Goal: Task Accomplishment & Management: Manage account settings

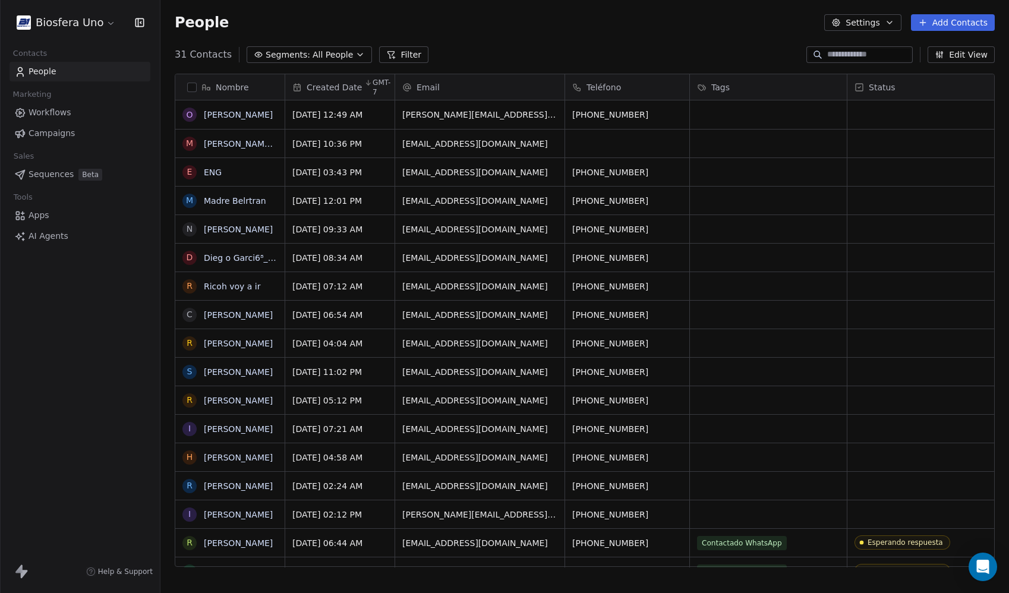
scroll to position [513, 840]
click at [93, 25] on html "Biosfera Uno Contacts People Marketing Workflows Campaigns Sales Sequences Beta…" at bounding box center [504, 296] width 1009 height 593
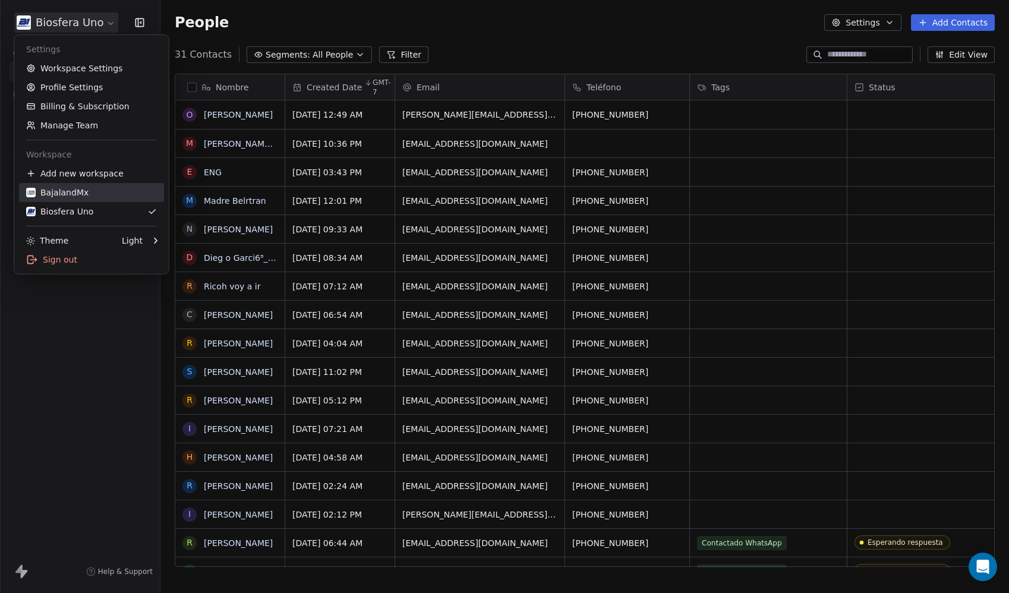
click at [76, 189] on div "BajalandMx" at bounding box center [57, 193] width 62 height 12
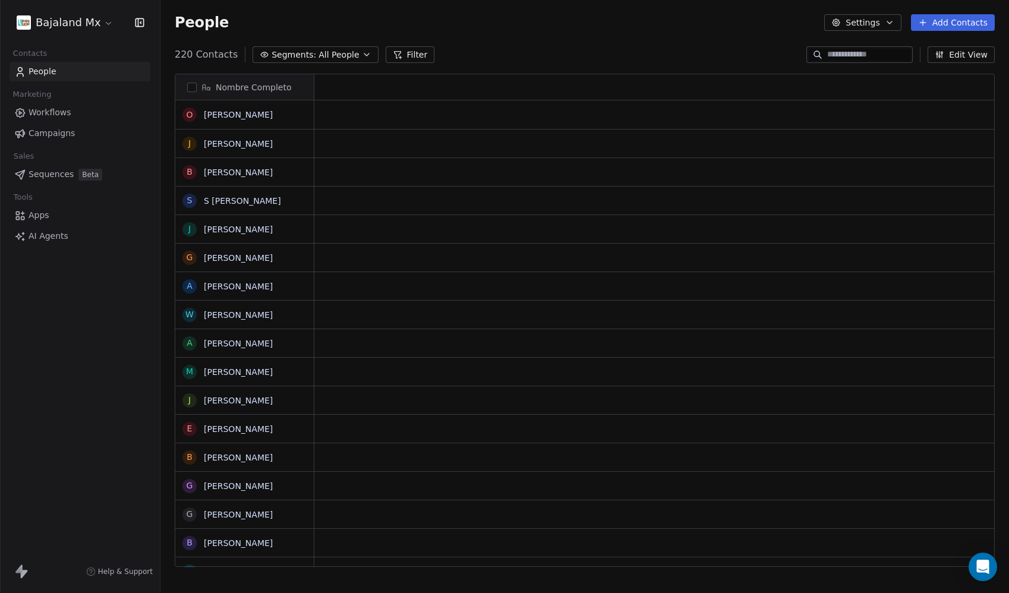
scroll to position [513, 840]
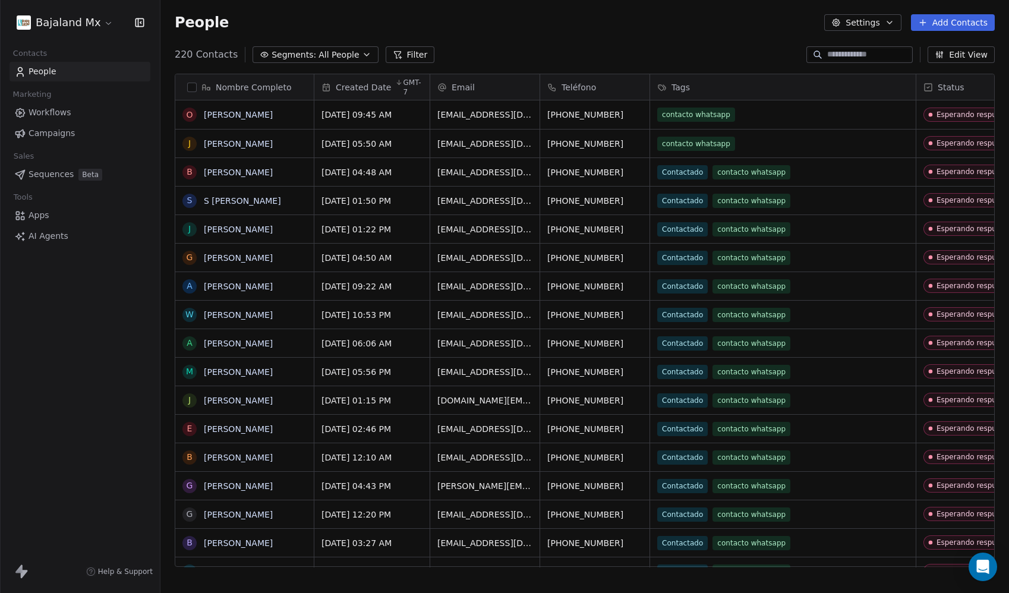
click at [982, 27] on button "Add Contacts" at bounding box center [953, 22] width 84 height 17
click at [973, 67] on span "Import from CSV" at bounding box center [950, 67] width 69 height 12
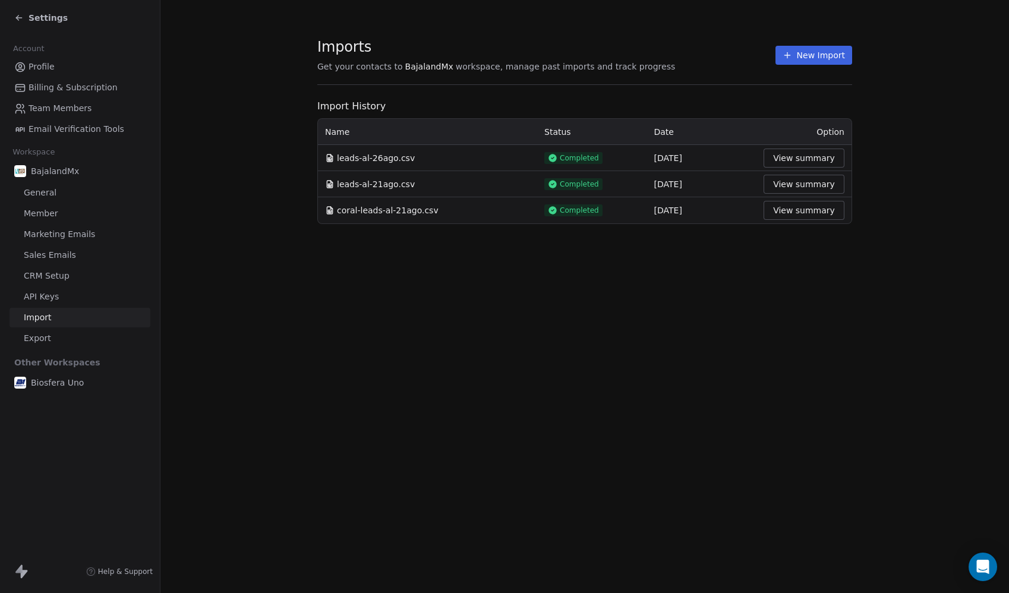
click at [831, 56] on button "New Import" at bounding box center [813, 55] width 77 height 19
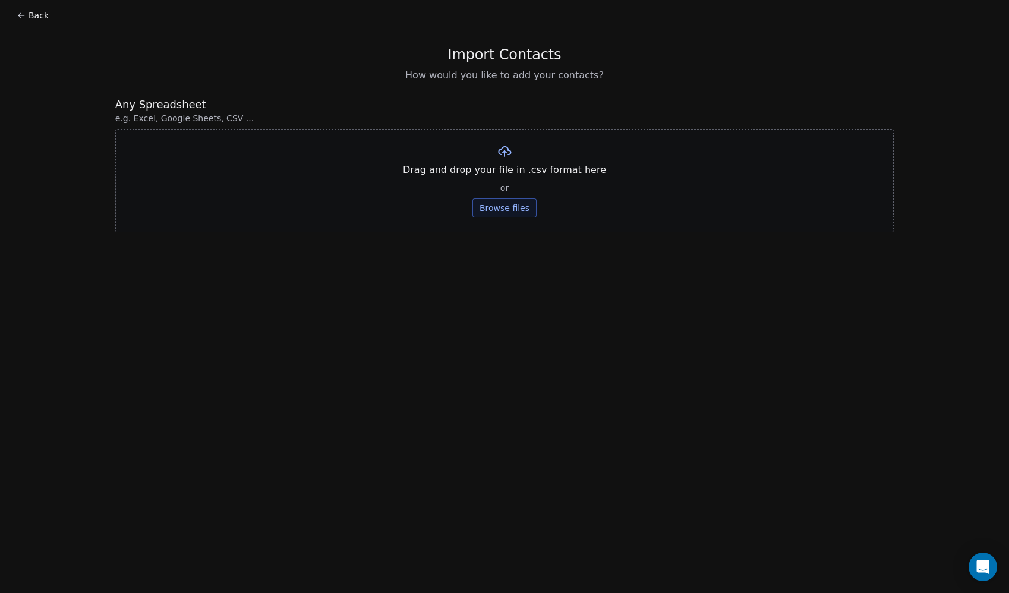
click at [520, 206] on button "Browse files" at bounding box center [504, 207] width 64 height 19
click at [495, 169] on button "Upload" at bounding box center [503, 174] width 43 height 19
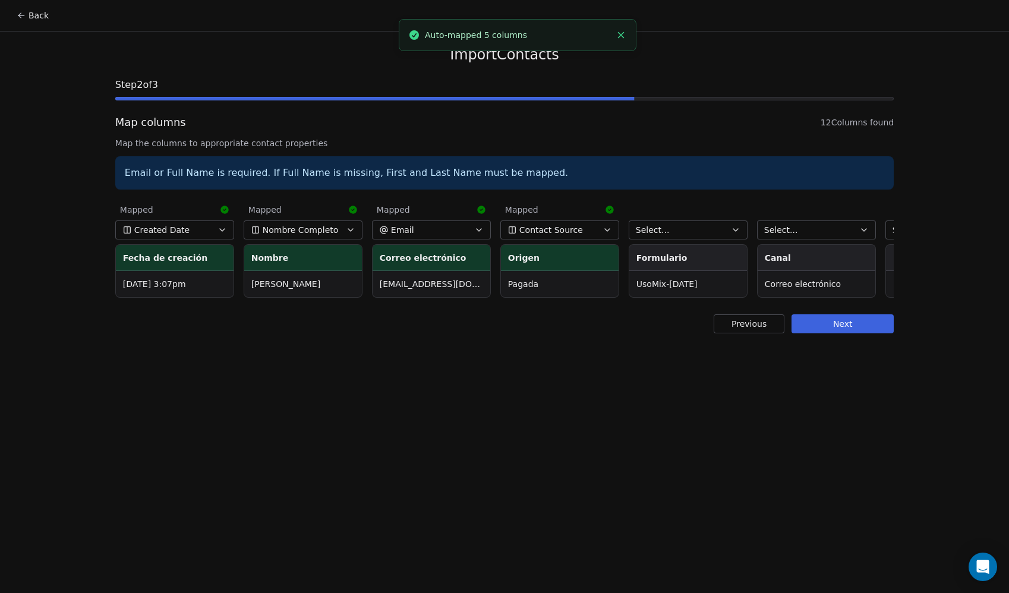
click at [562, 226] on span "Contact Source" at bounding box center [551, 230] width 64 height 12
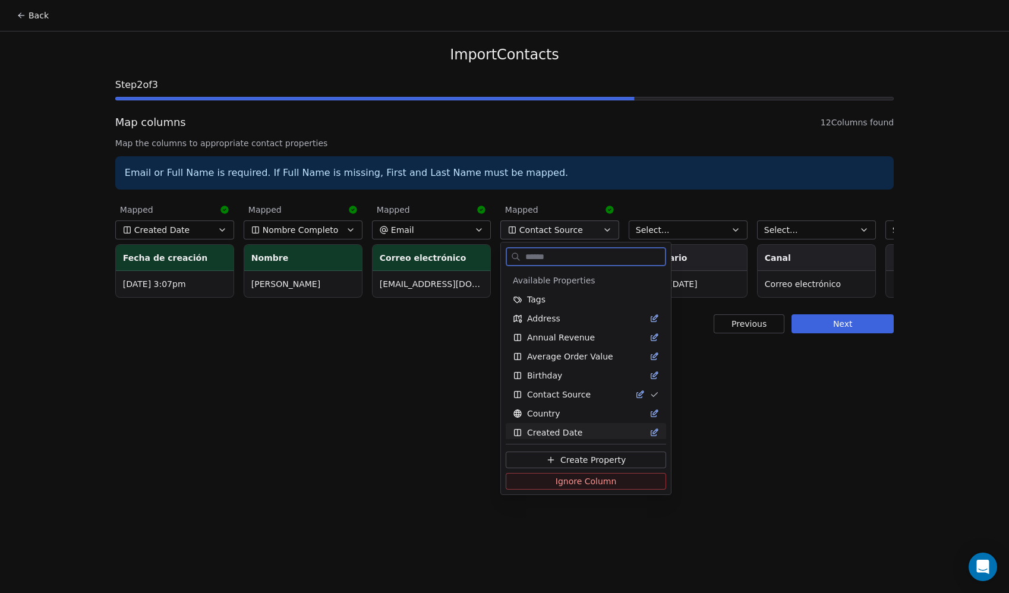
click at [590, 477] on span "Ignore Column" at bounding box center [586, 481] width 61 height 12
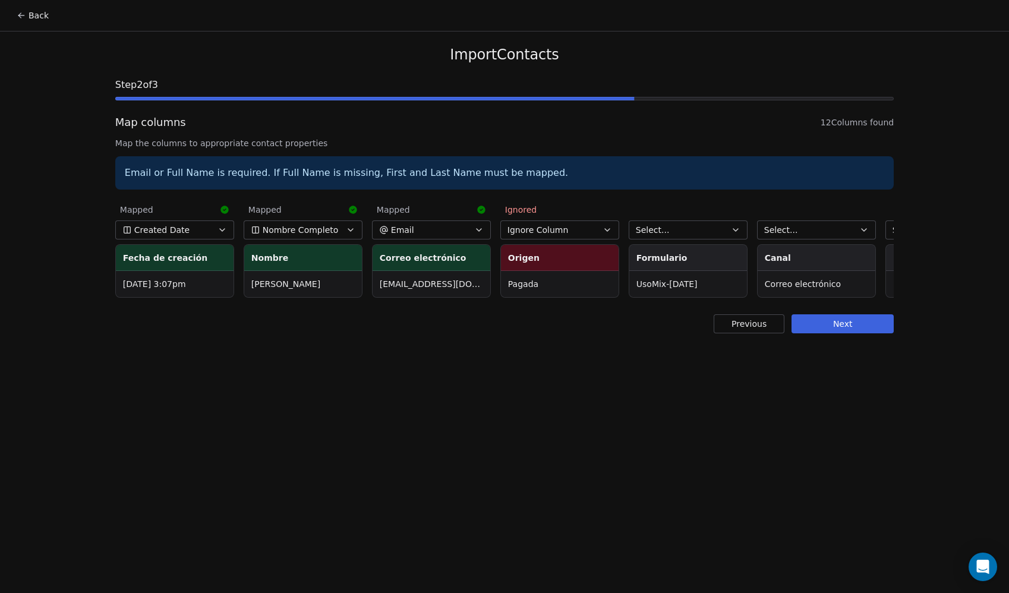
click at [705, 226] on button "Select..." at bounding box center [688, 229] width 119 height 19
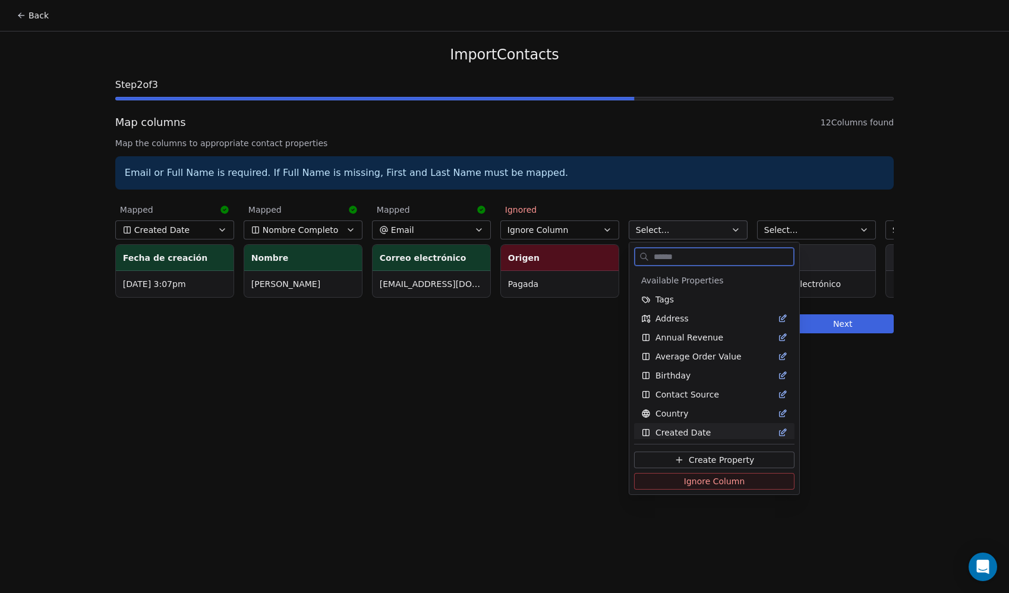
click at [710, 477] on span "Ignore Column" at bounding box center [714, 481] width 61 height 12
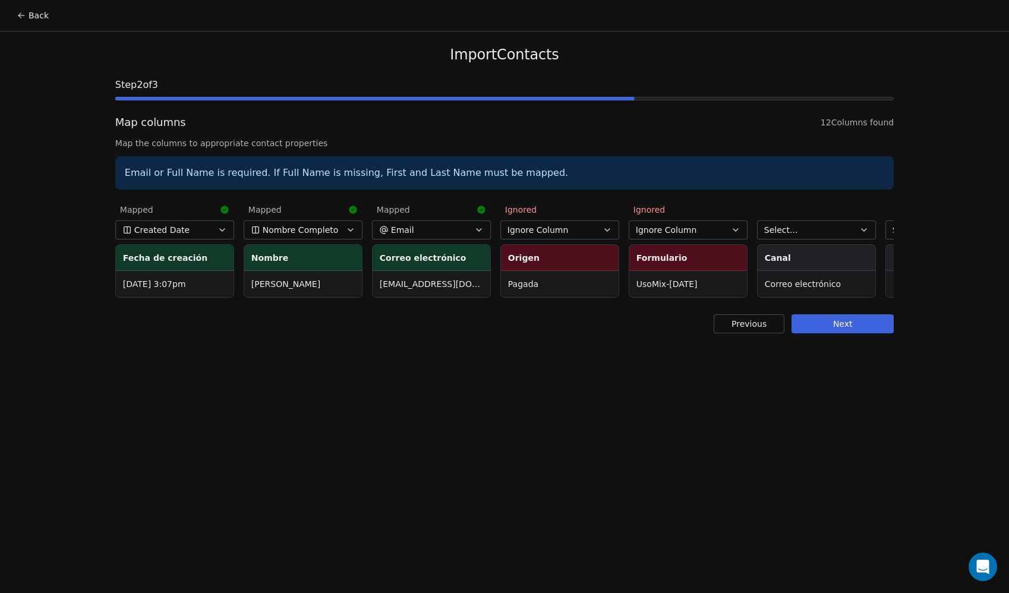
click at [837, 231] on button "Select..." at bounding box center [816, 229] width 119 height 19
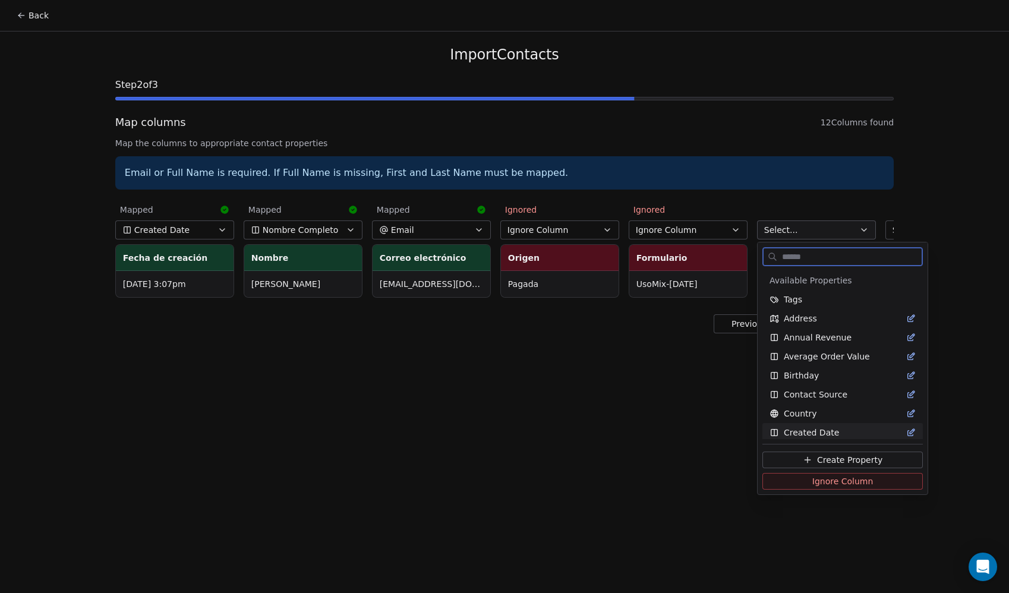
drag, startPoint x: 823, startPoint y: 478, endPoint x: 802, endPoint y: 469, distance: 22.9
click at [820, 477] on span "Ignore Column" at bounding box center [842, 481] width 61 height 12
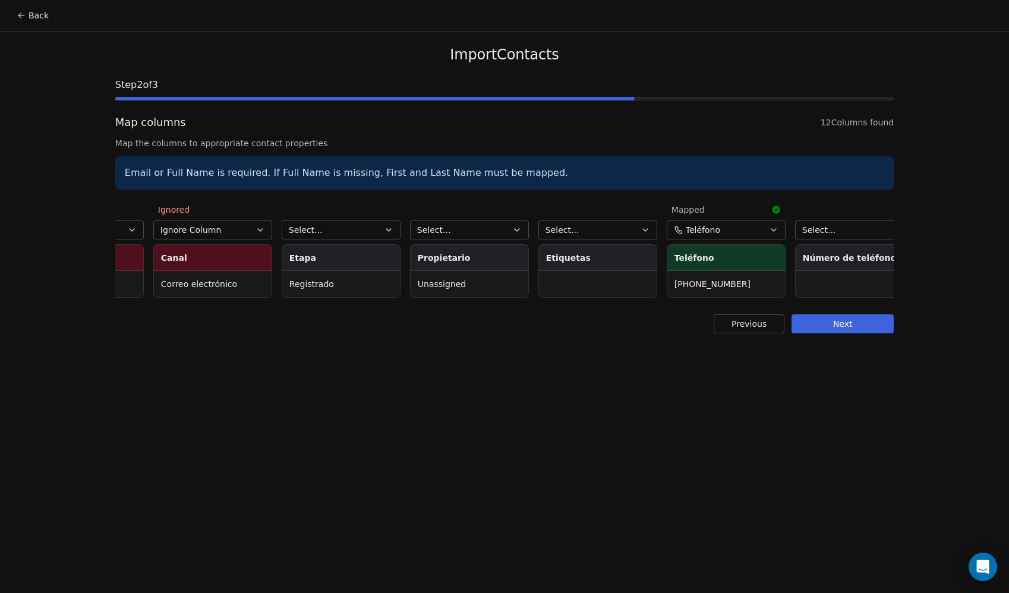
scroll to position [0, 594]
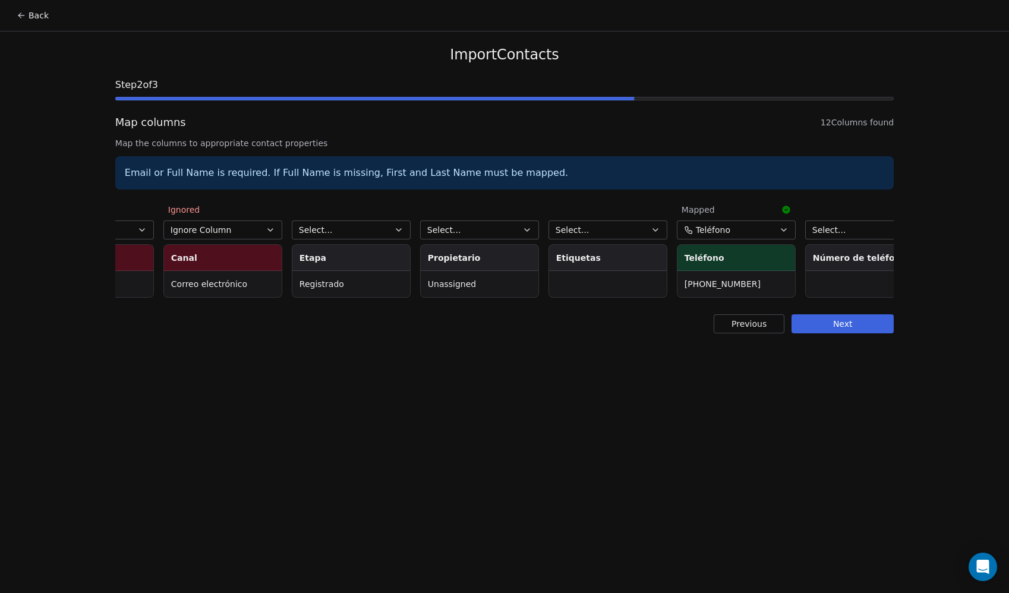
click at [378, 232] on button "Select..." at bounding box center [351, 229] width 119 height 19
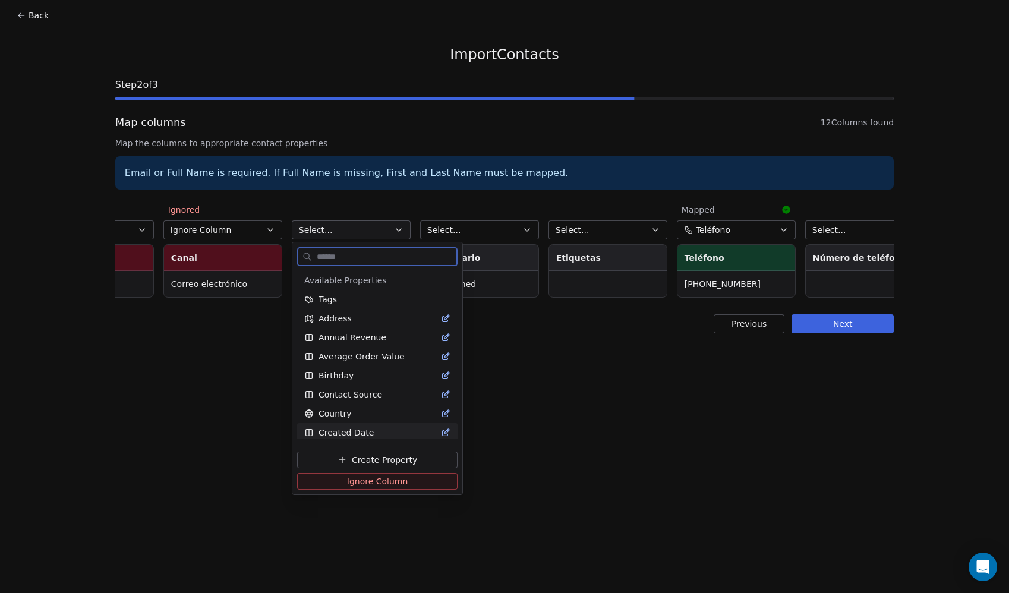
click at [403, 480] on button "Ignore Column" at bounding box center [377, 481] width 160 height 17
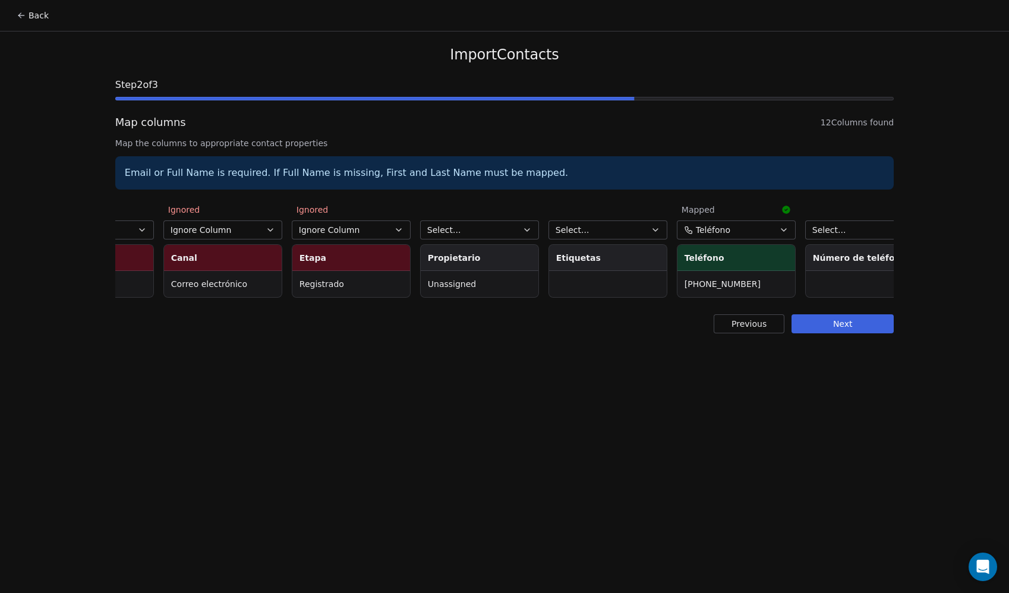
click at [503, 236] on button "Select..." at bounding box center [479, 229] width 119 height 19
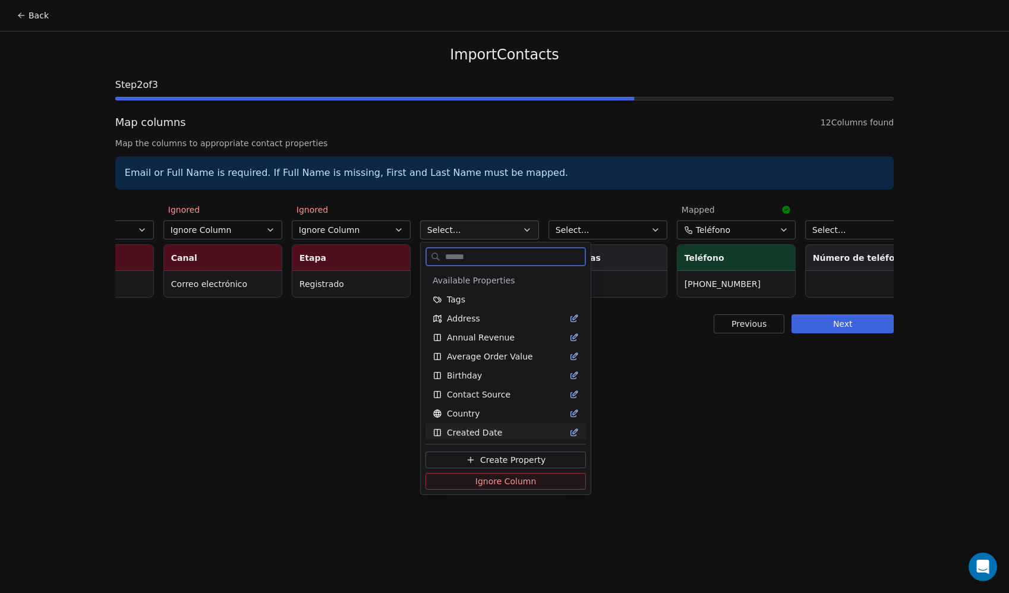
click at [497, 482] on span "Ignore Column" at bounding box center [505, 481] width 61 height 12
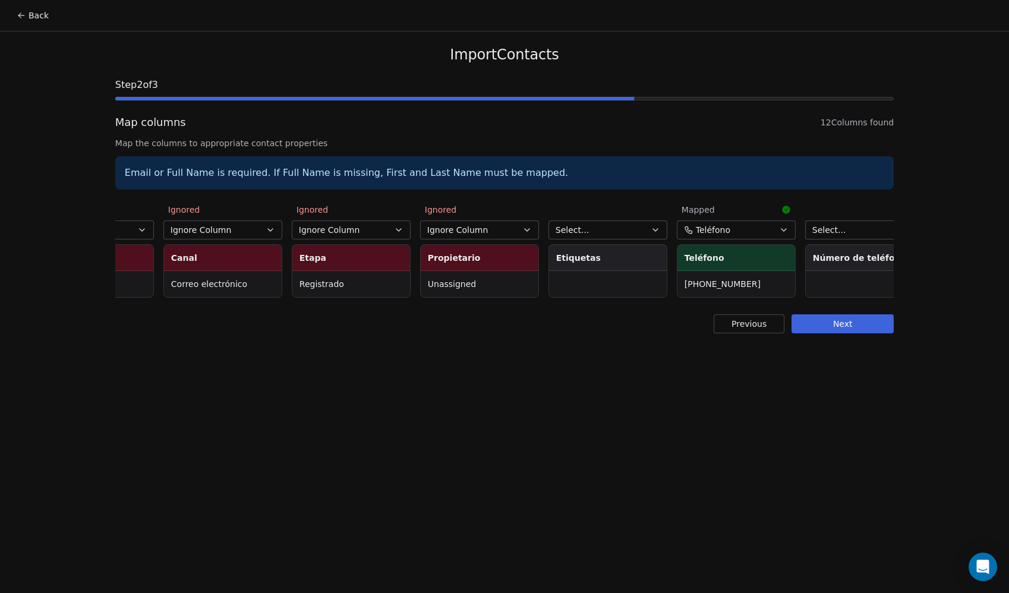
click at [589, 231] on button "Select..." at bounding box center [607, 229] width 119 height 19
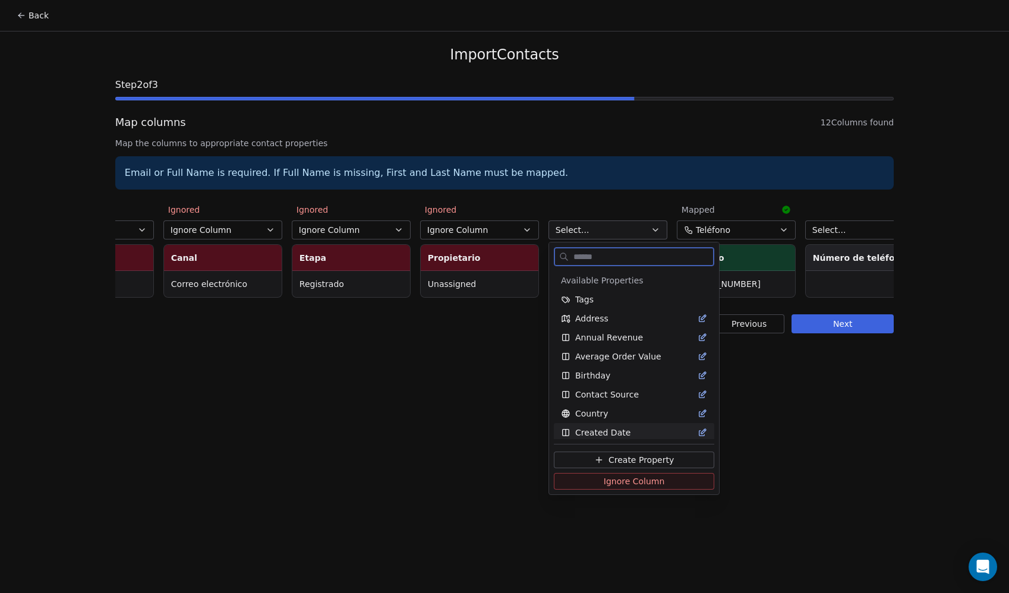
click at [598, 476] on button "Ignore Column" at bounding box center [634, 481] width 160 height 17
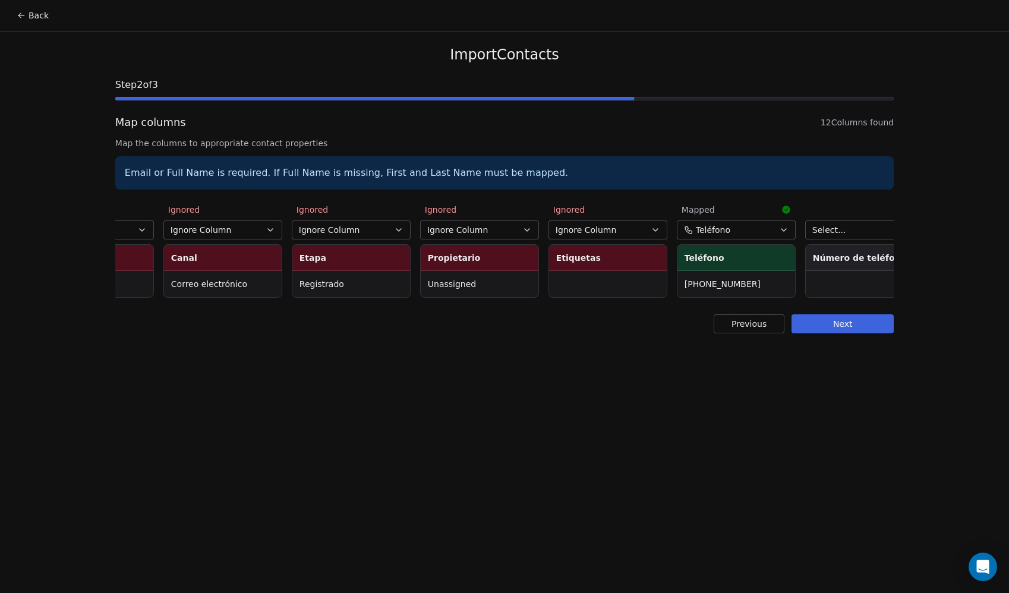
click at [844, 231] on span "Select..." at bounding box center [829, 230] width 34 height 12
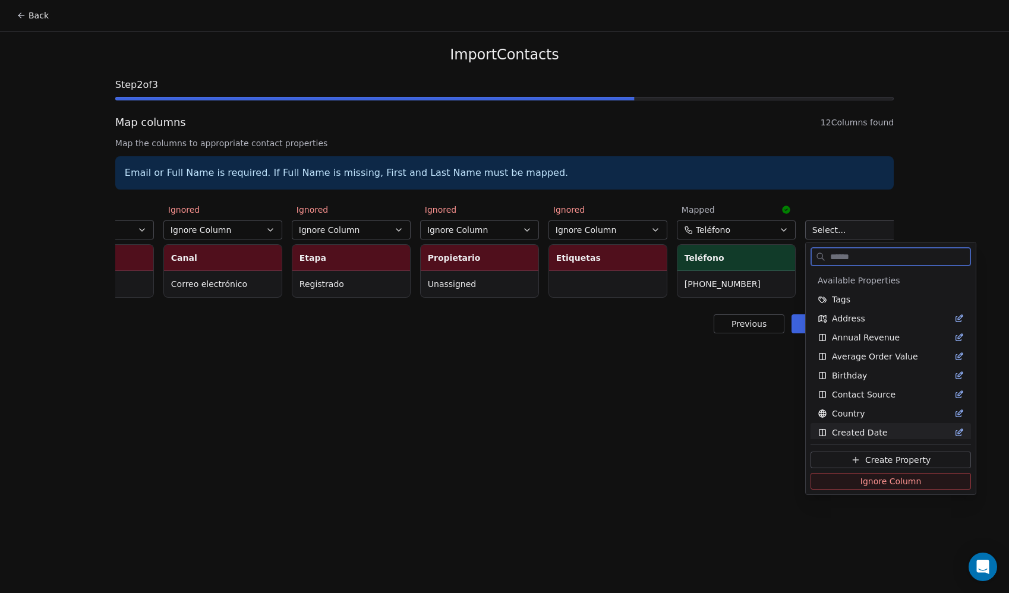
click at [866, 480] on span "Ignore Column" at bounding box center [890, 481] width 61 height 12
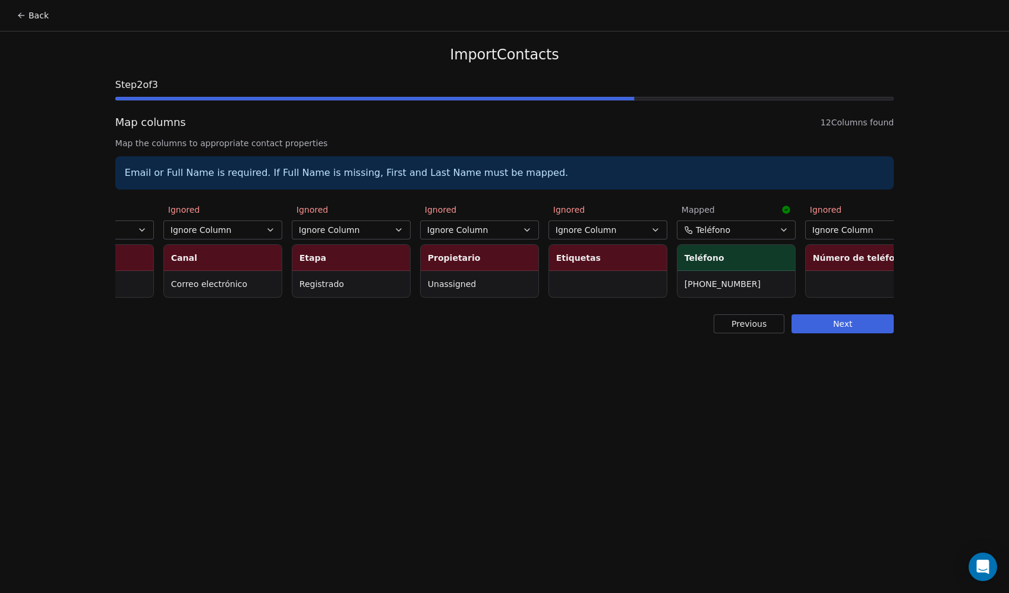
scroll to position [0, 752]
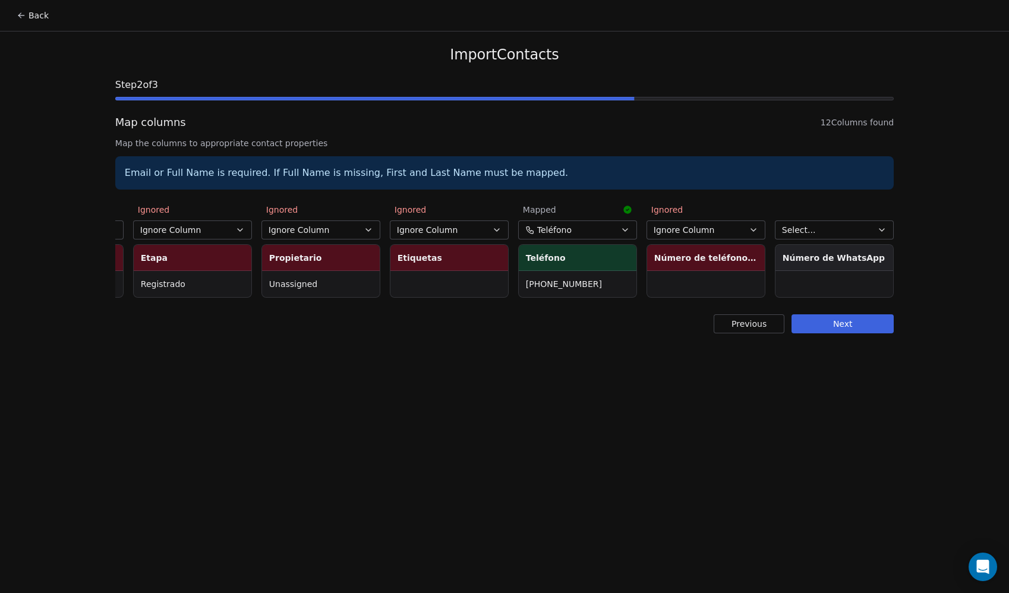
click at [813, 233] on span "Select..." at bounding box center [799, 230] width 34 height 12
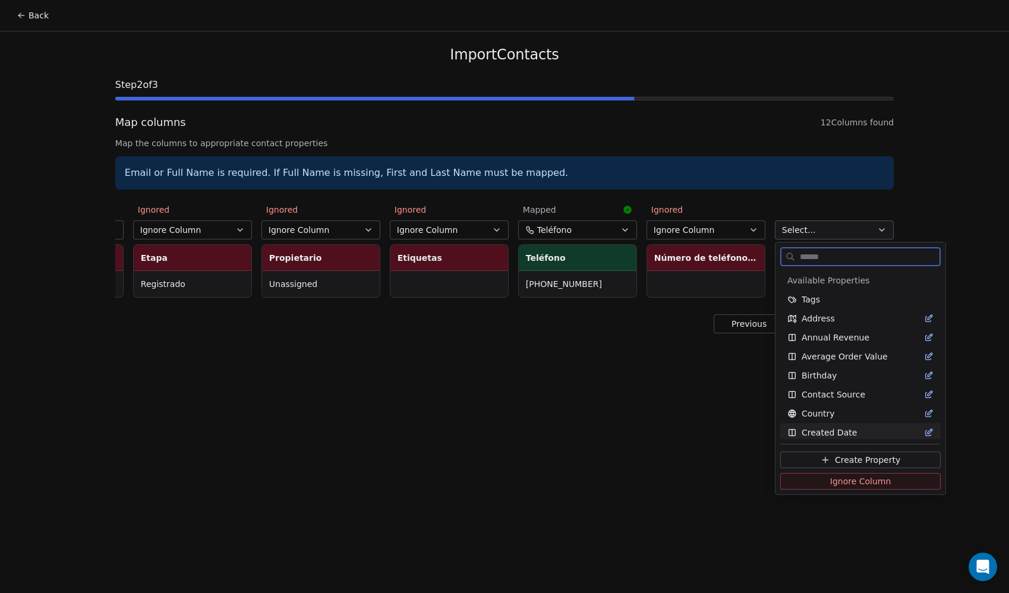
click at [835, 485] on span "Ignore Column" at bounding box center [860, 481] width 61 height 12
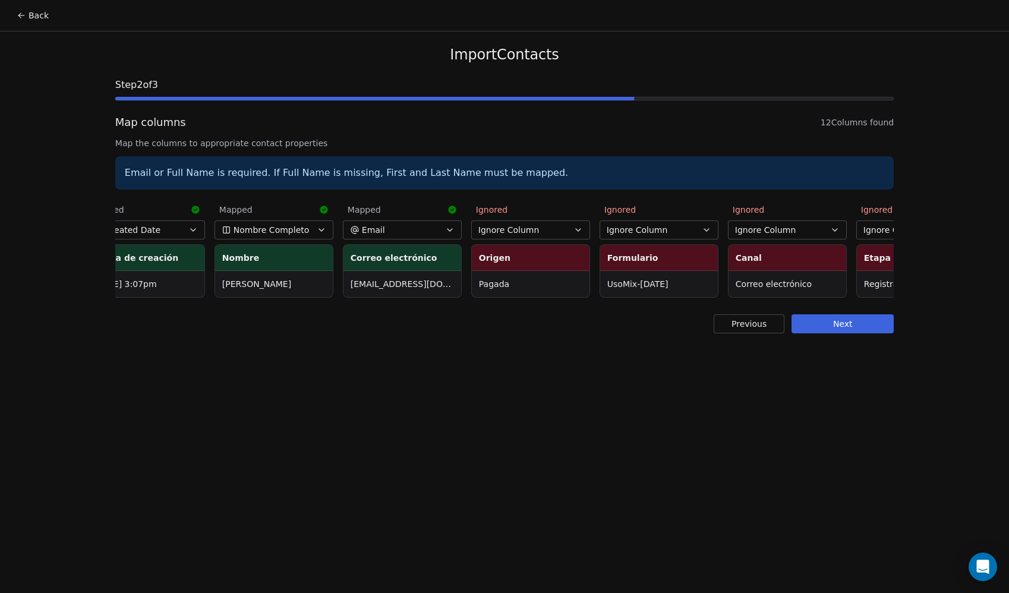
scroll to position [0, 0]
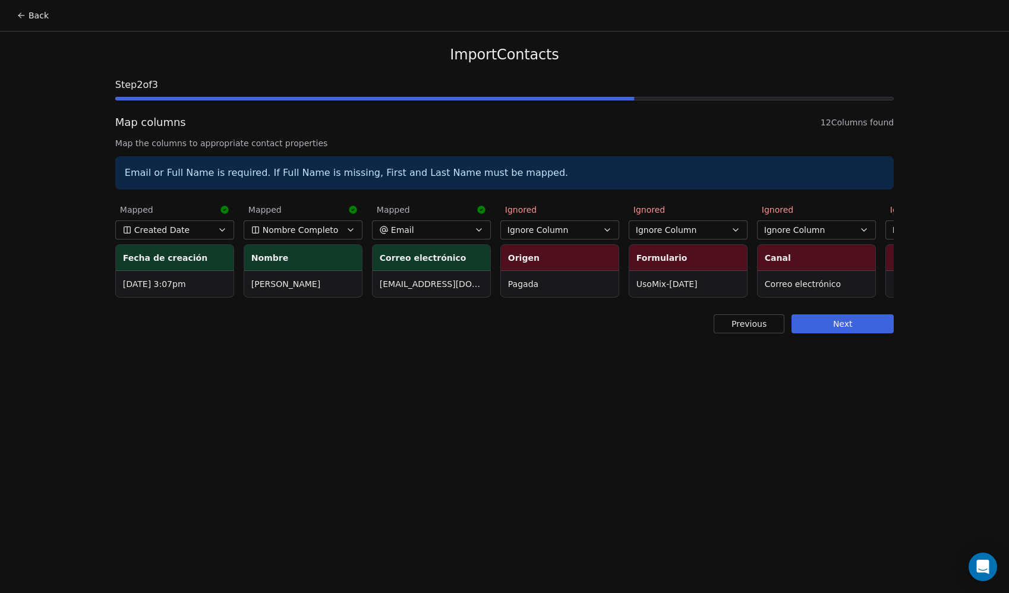
click at [857, 331] on button "Next" at bounding box center [842, 323] width 102 height 19
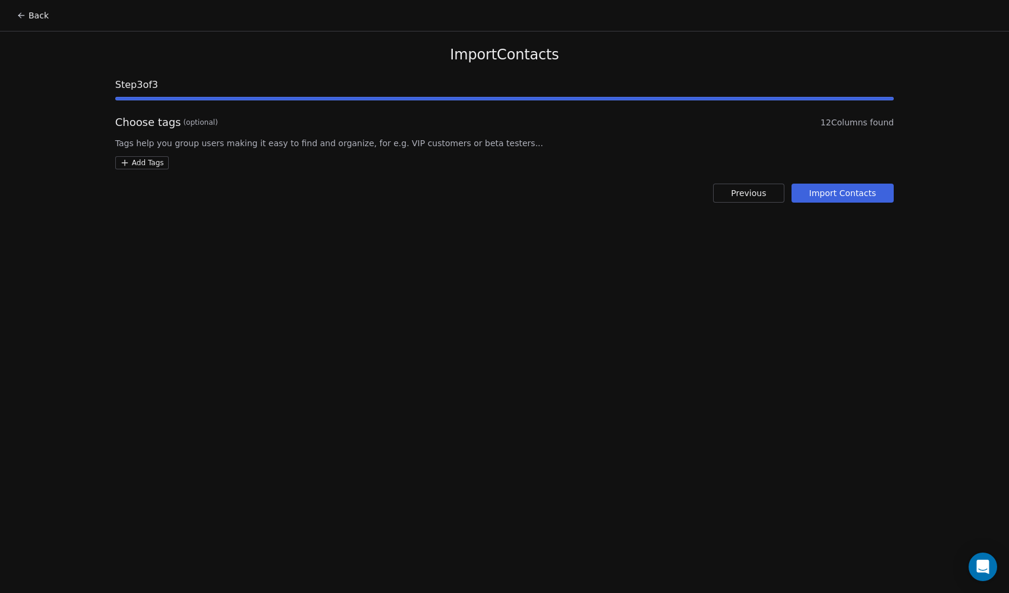
click at [849, 193] on button "Import Contacts" at bounding box center [842, 193] width 103 height 19
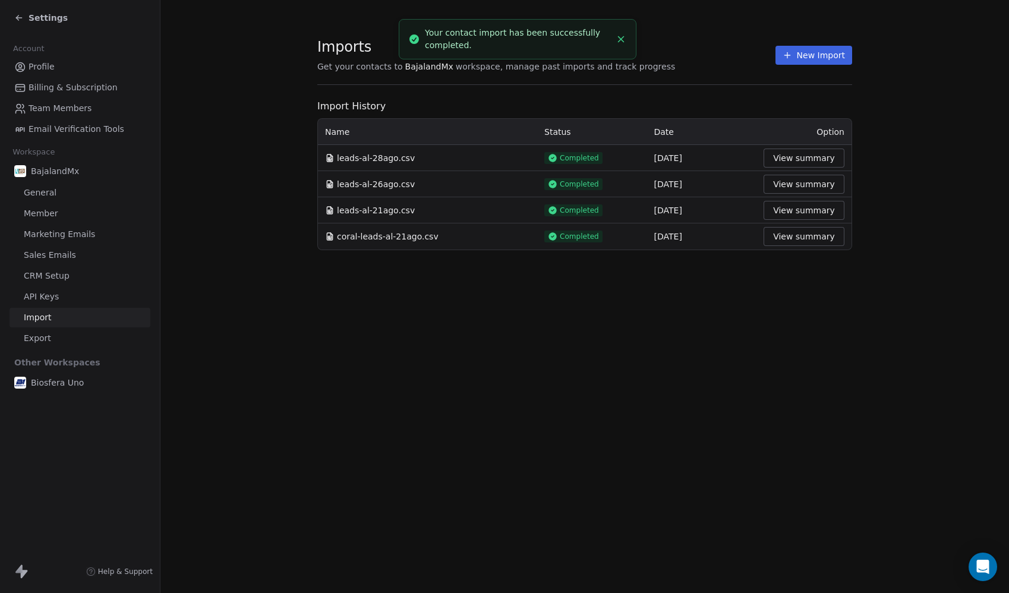
click at [20, 20] on icon at bounding box center [19, 18] width 10 height 10
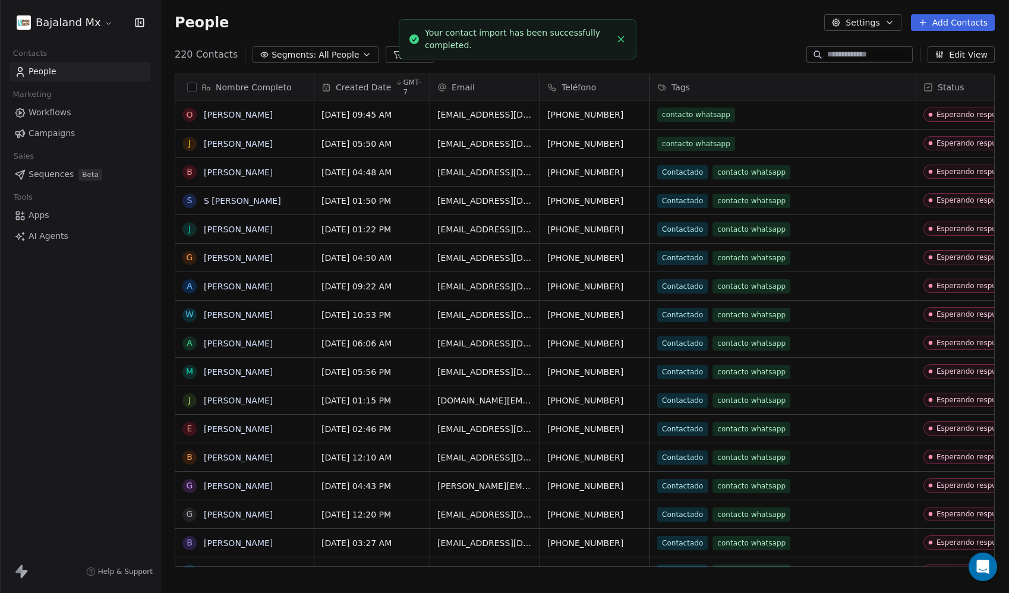
scroll to position [513, 840]
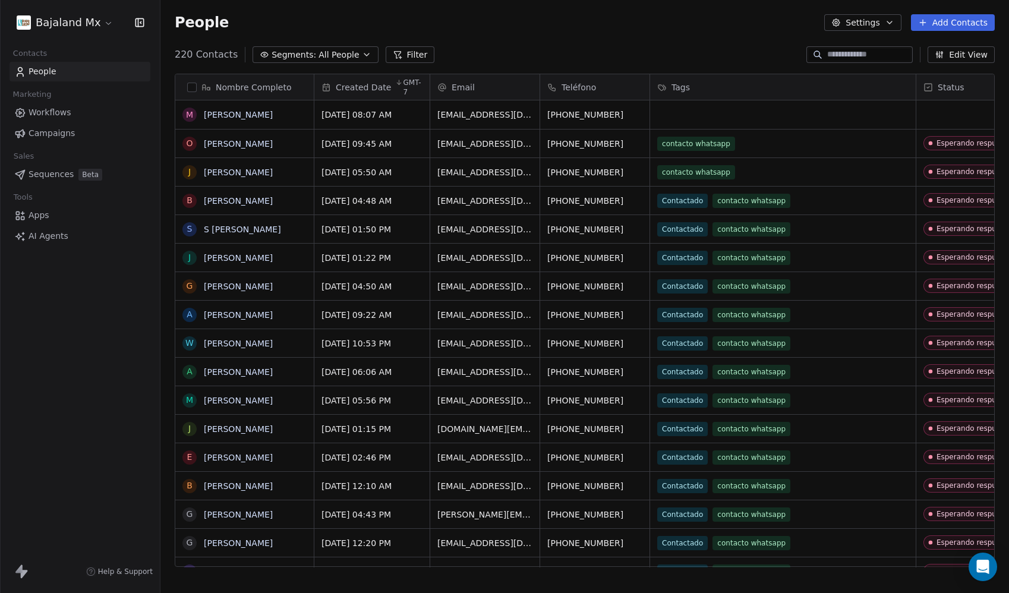
click at [97, 27] on html "Bajaland Mx Contacts People Marketing Workflows Campaigns Sales Sequences Beta …" at bounding box center [504, 296] width 1009 height 593
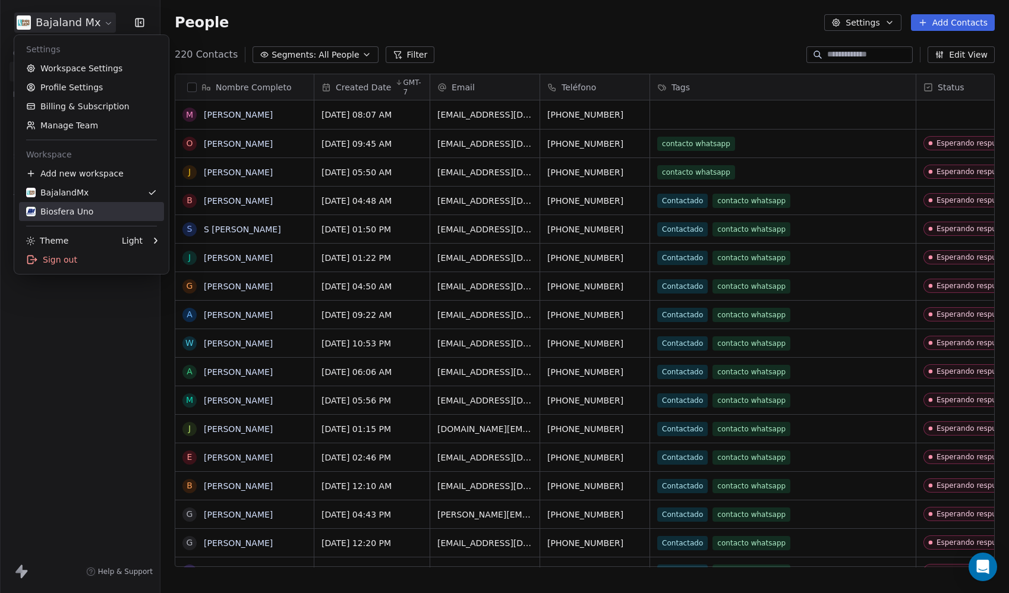
click at [87, 207] on div "Biosfera Uno" at bounding box center [59, 212] width 67 height 12
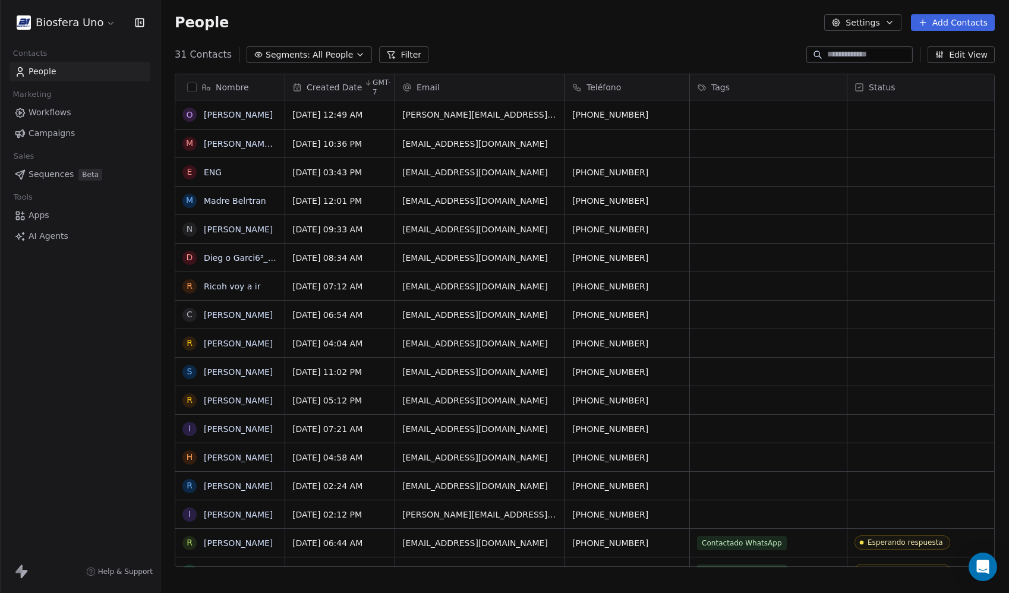
scroll to position [513, 840]
click at [957, 23] on button "Add Contacts" at bounding box center [953, 22] width 84 height 17
click at [941, 68] on span "Import from CSV" at bounding box center [950, 67] width 69 height 12
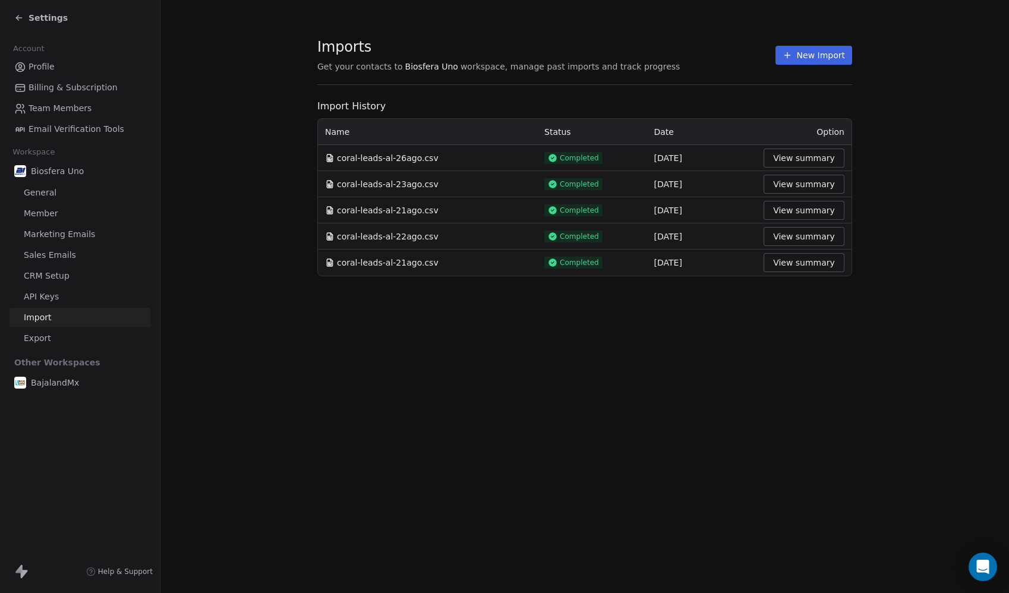
click at [802, 51] on button "New Import" at bounding box center [813, 55] width 77 height 19
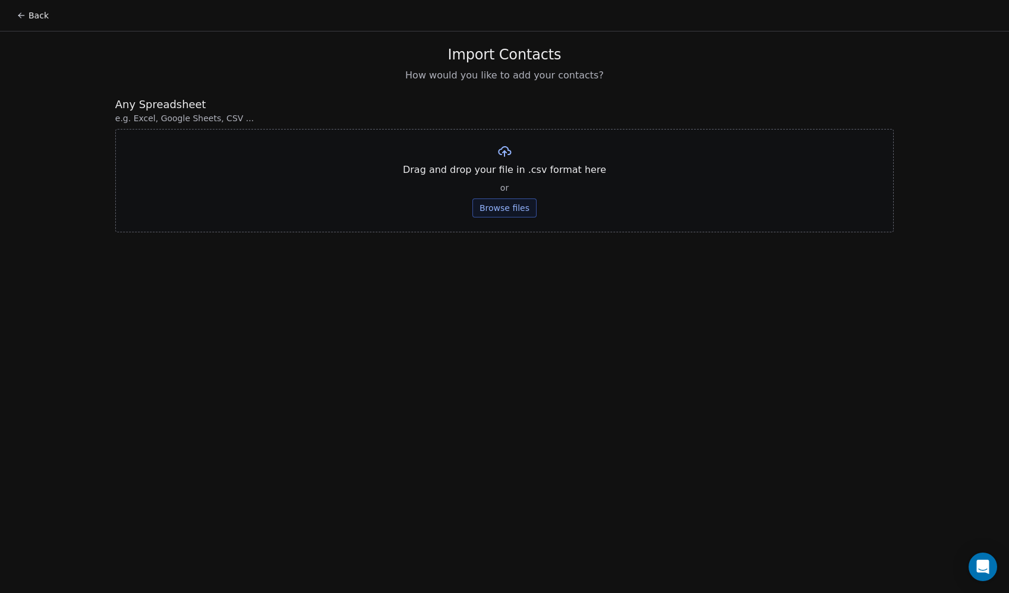
click at [513, 203] on button "Browse files" at bounding box center [504, 207] width 64 height 19
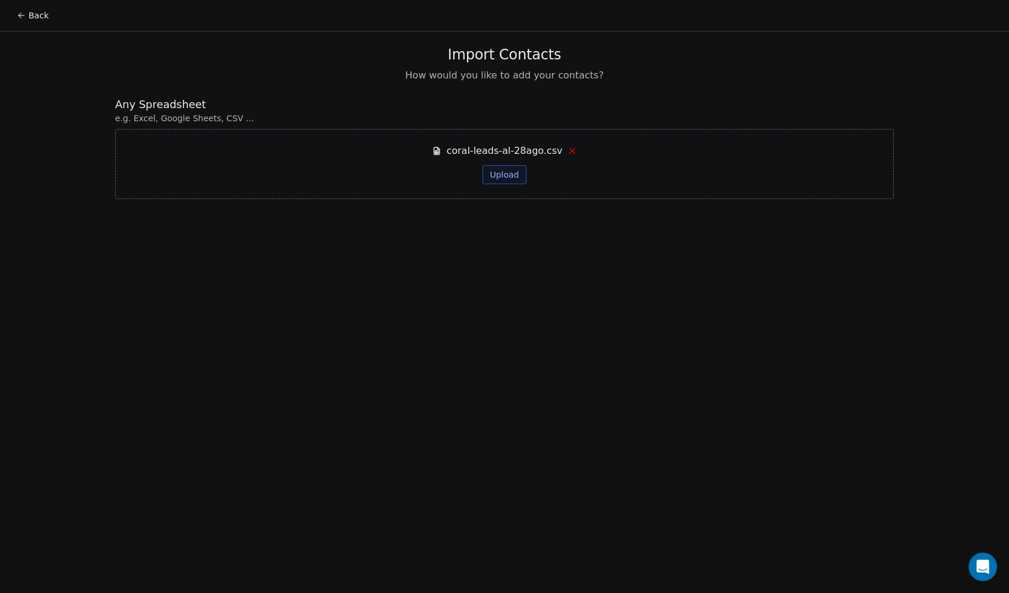
click at [496, 176] on button "Upload" at bounding box center [503, 174] width 43 height 19
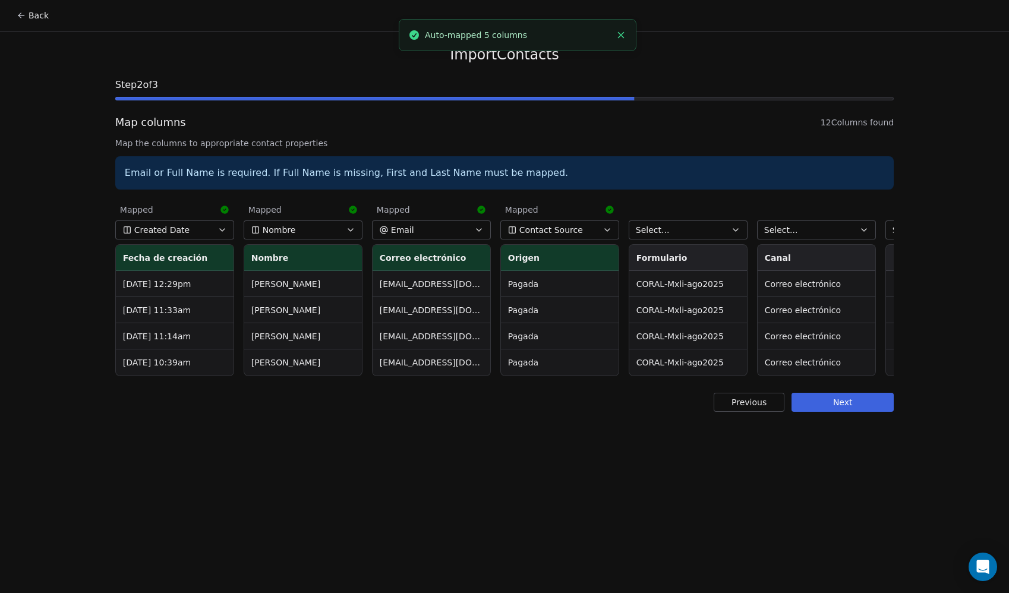
click at [540, 235] on span "Contact Source" at bounding box center [551, 230] width 64 height 12
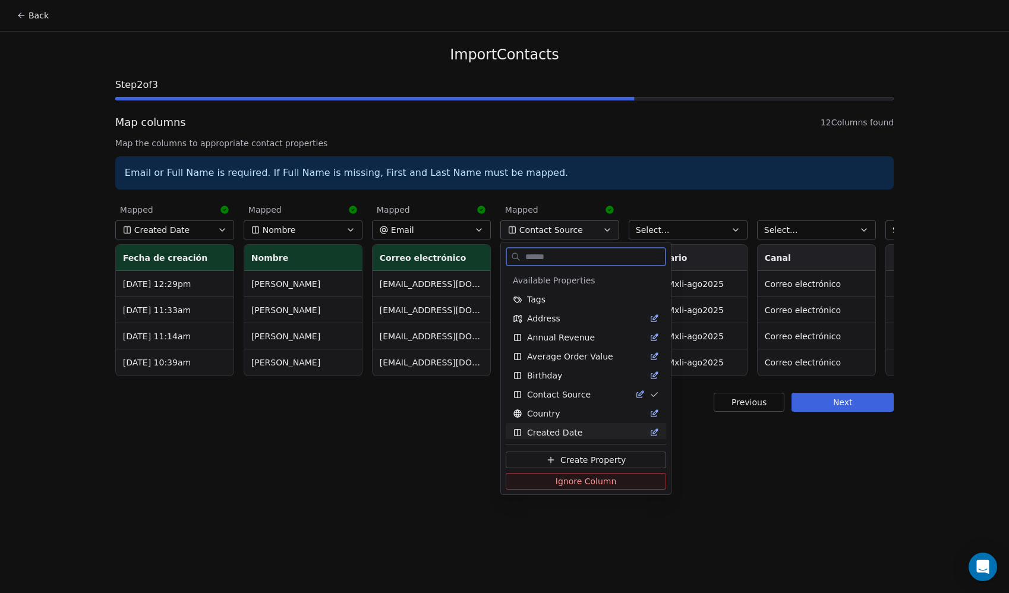
click at [594, 483] on span "Ignore Column" at bounding box center [586, 481] width 61 height 12
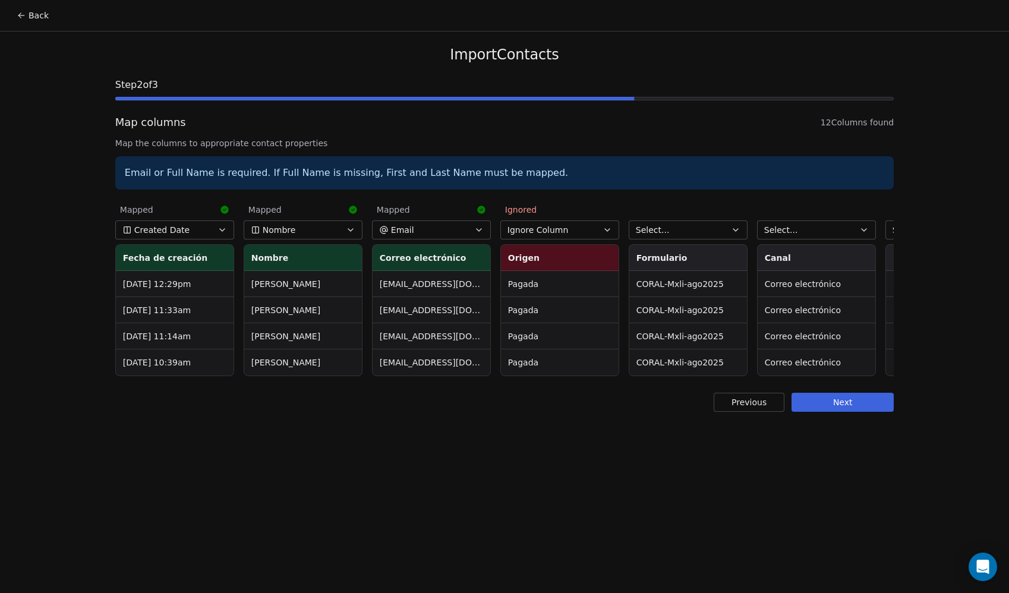
click at [711, 227] on button "Select..." at bounding box center [688, 229] width 119 height 19
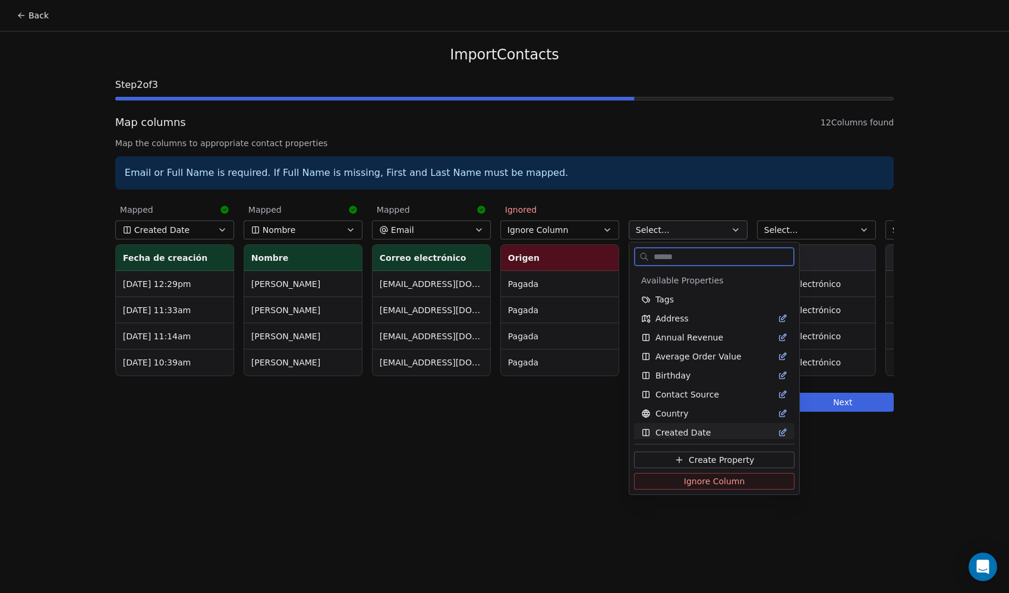
click at [691, 482] on span "Ignore Column" at bounding box center [714, 481] width 61 height 12
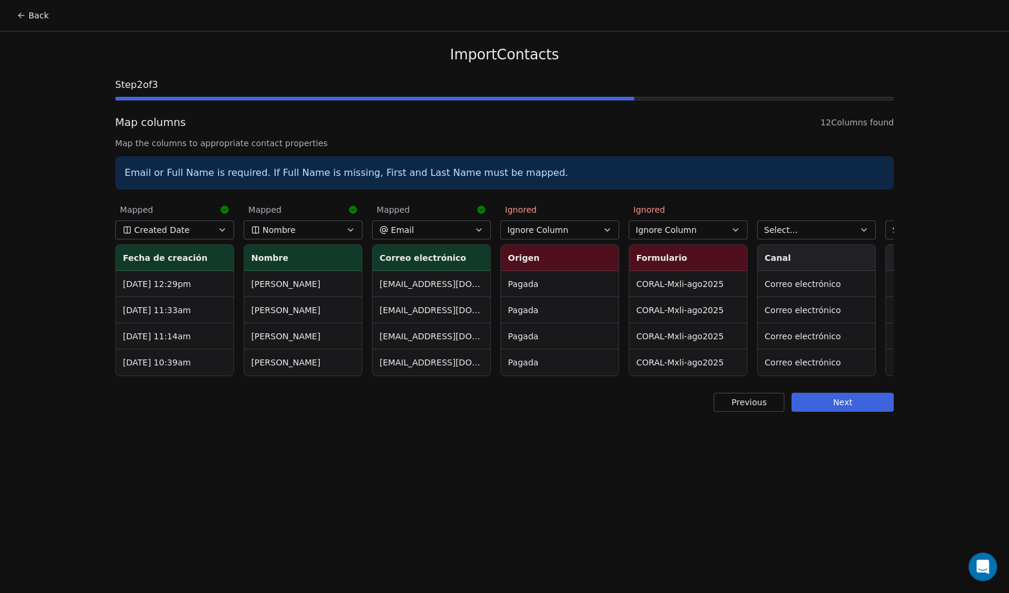
click at [806, 228] on button "Select..." at bounding box center [816, 229] width 119 height 19
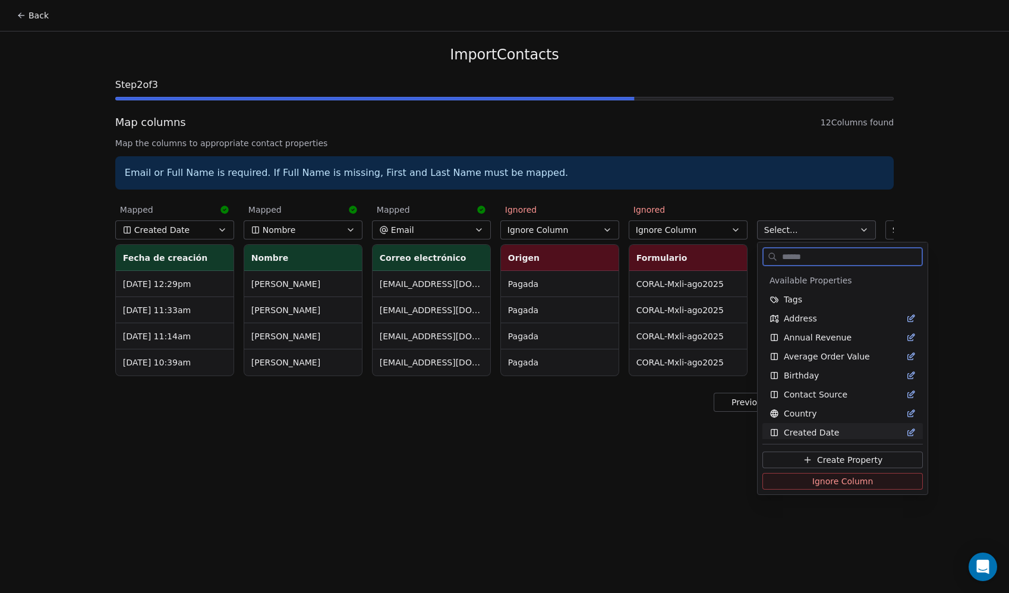
drag, startPoint x: 808, startPoint y: 484, endPoint x: 583, endPoint y: 401, distance: 239.5
click at [807, 484] on button "Ignore Column" at bounding box center [842, 481] width 160 height 17
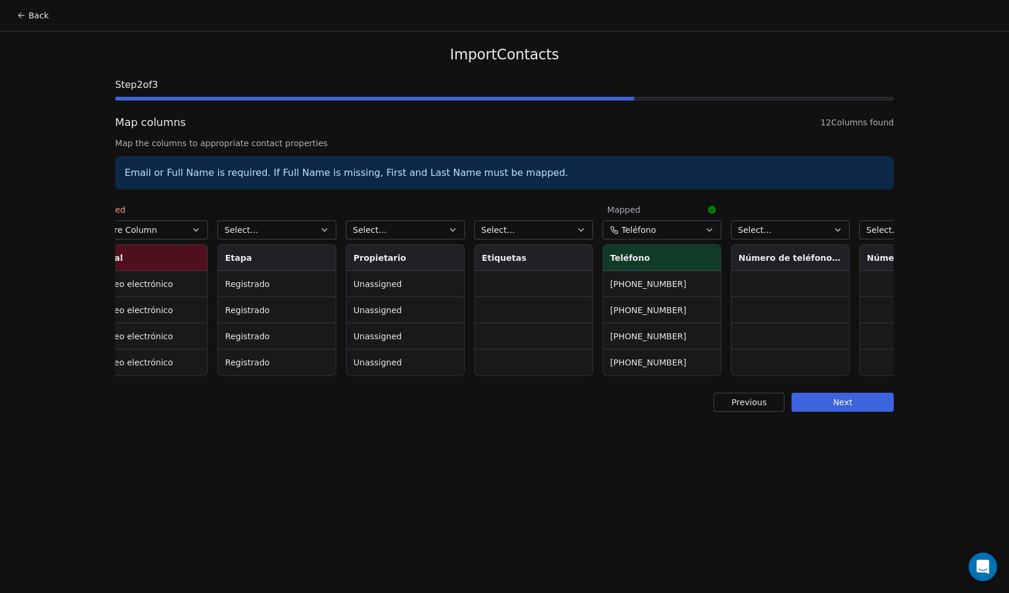
scroll to position [0, 667]
click at [251, 229] on span "Select..." at bounding box center [243, 230] width 34 height 12
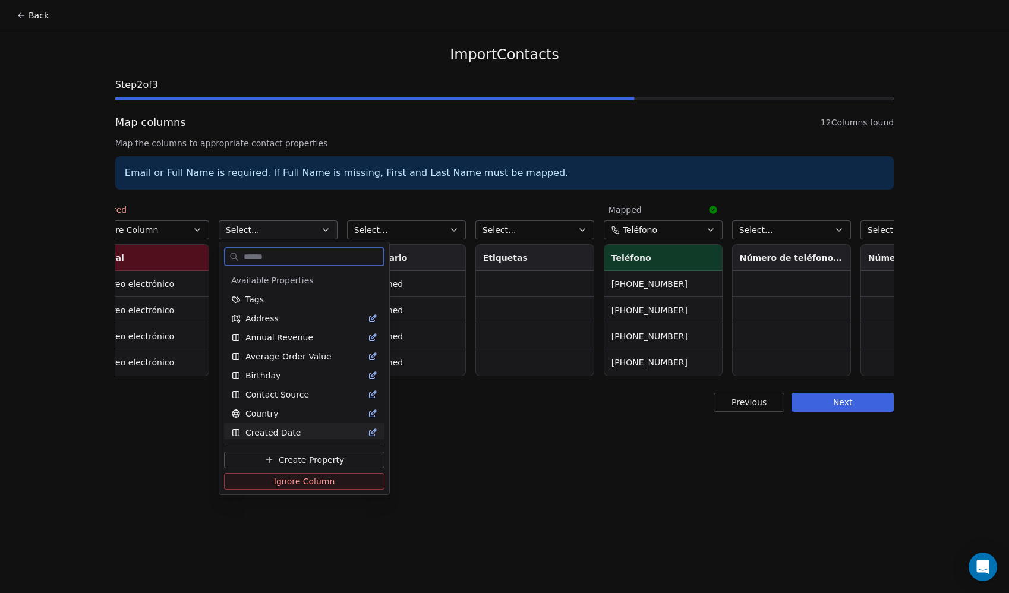
click at [285, 483] on span "Ignore Column" at bounding box center [304, 481] width 61 height 12
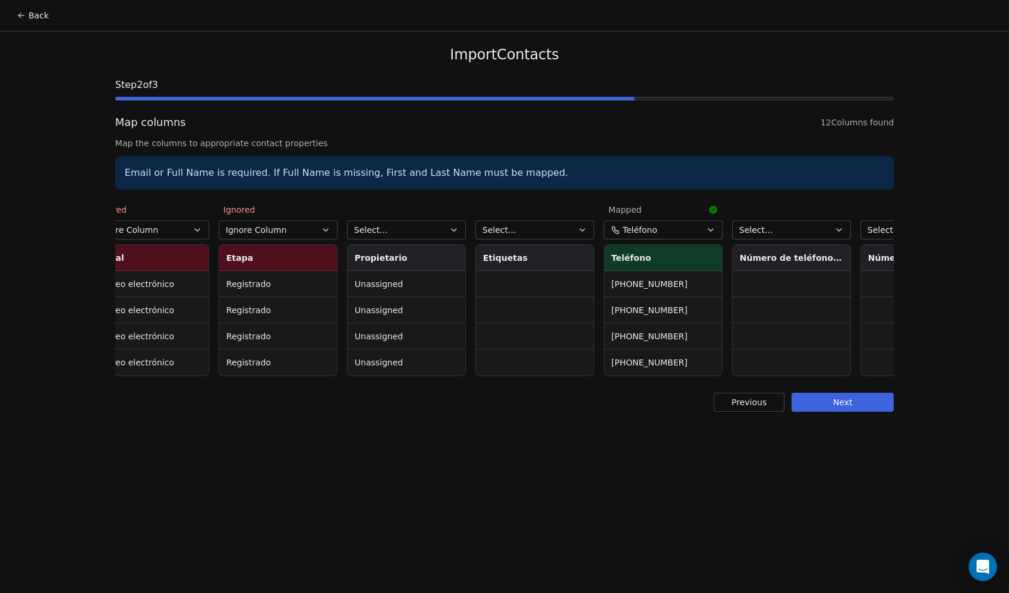
click at [396, 236] on button "Select..." at bounding box center [406, 229] width 119 height 19
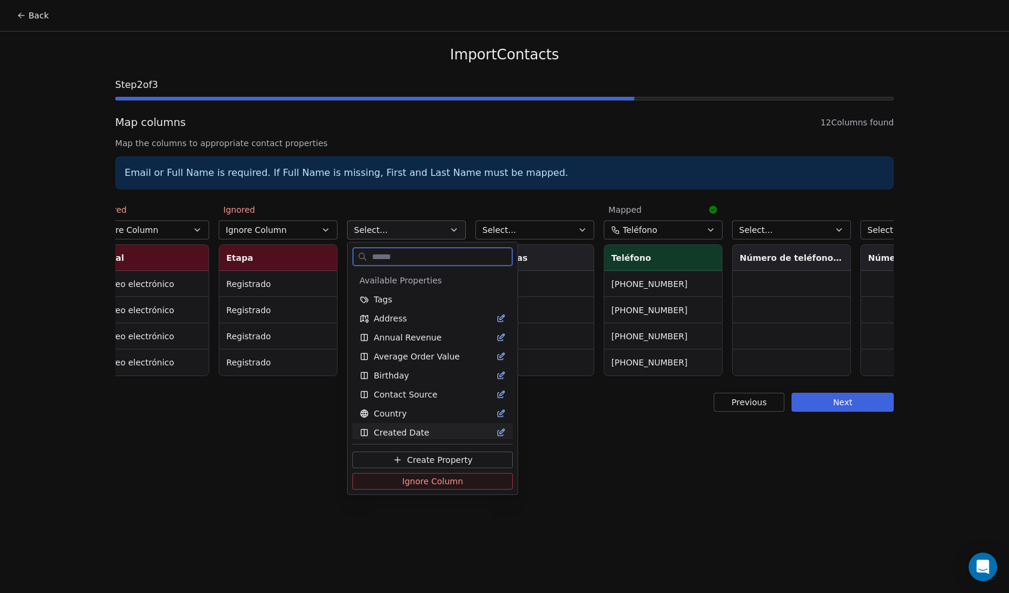
click at [424, 480] on span "Ignore Column" at bounding box center [432, 481] width 61 height 12
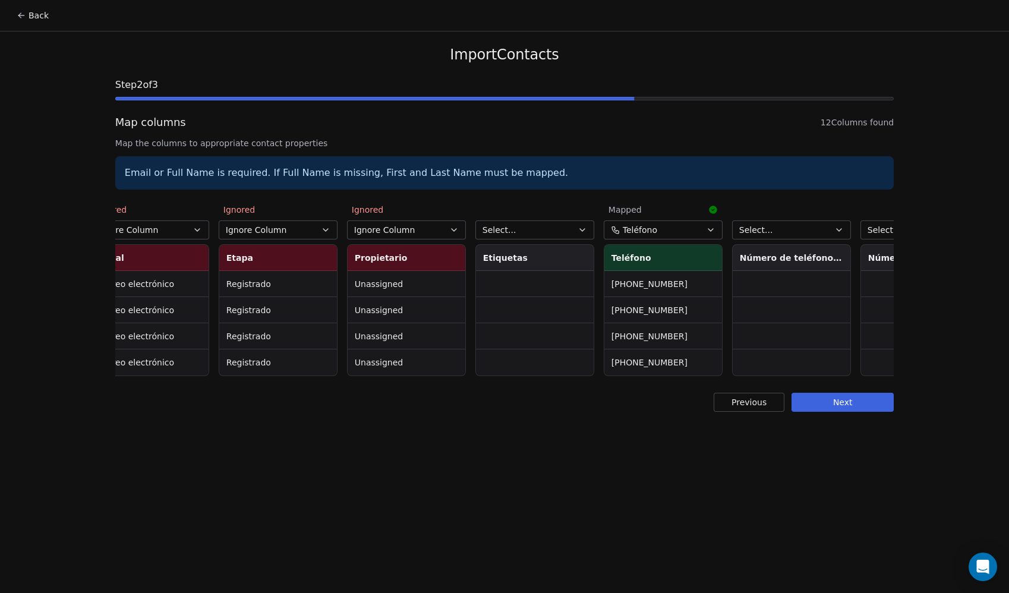
click at [535, 231] on button "Select..." at bounding box center [534, 229] width 119 height 19
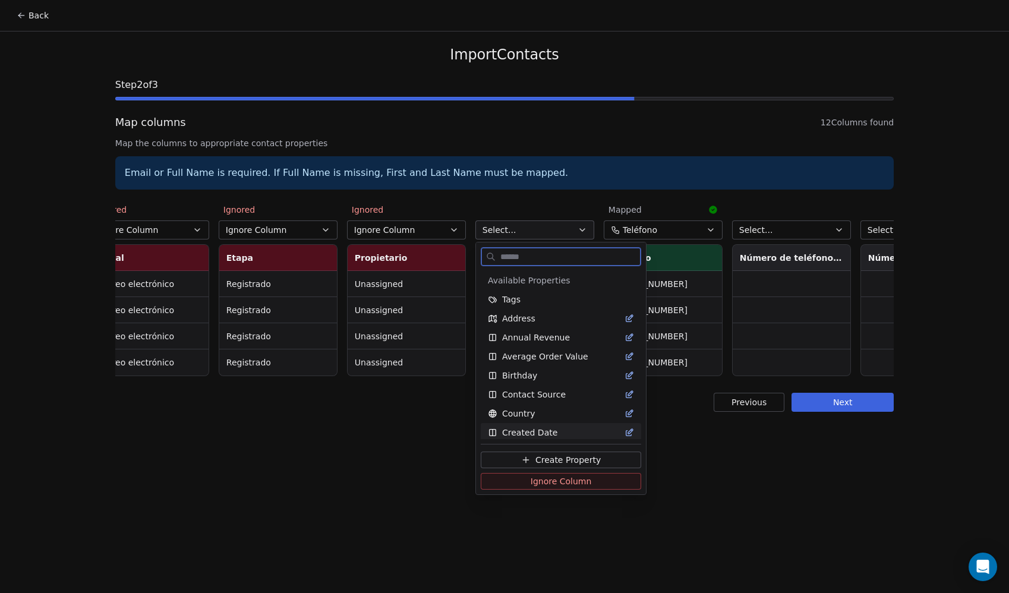
click at [548, 481] on span "Ignore Column" at bounding box center [561, 481] width 61 height 12
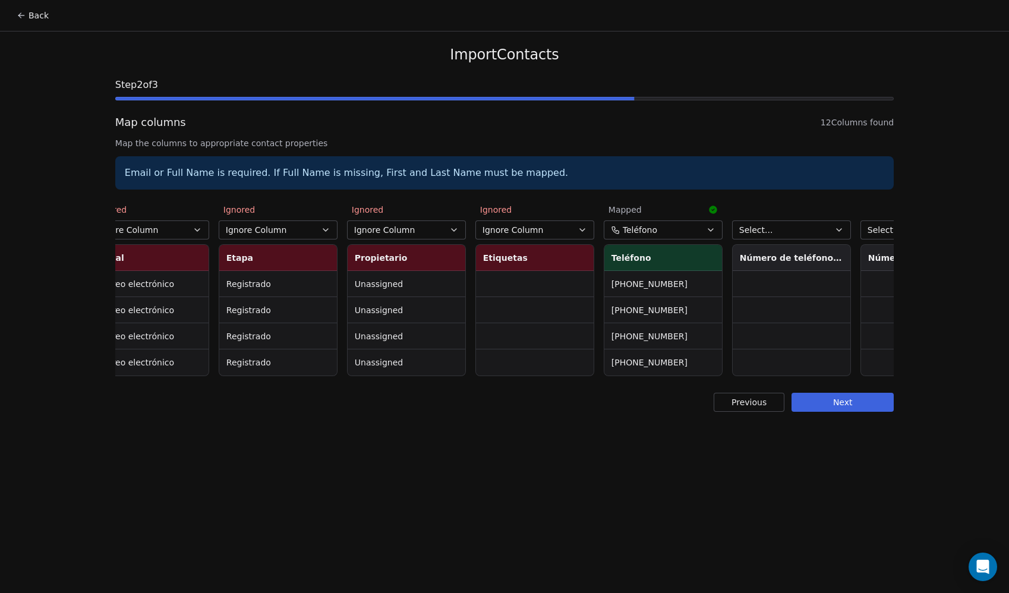
click at [797, 230] on button "Select..." at bounding box center [791, 229] width 119 height 19
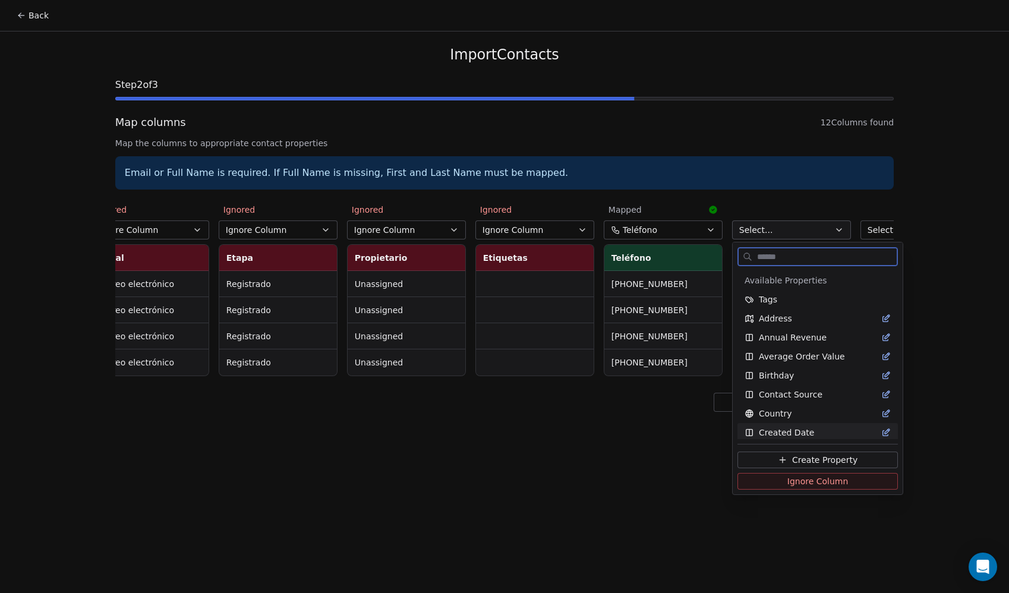
click at [799, 486] on span "Ignore Column" at bounding box center [817, 481] width 61 height 12
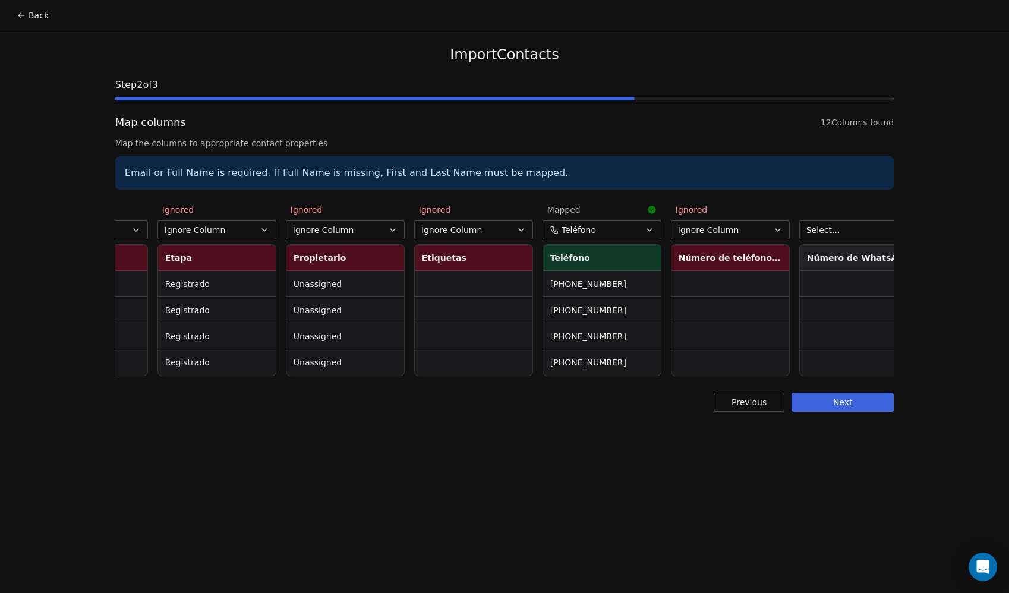
scroll to position [0, 752]
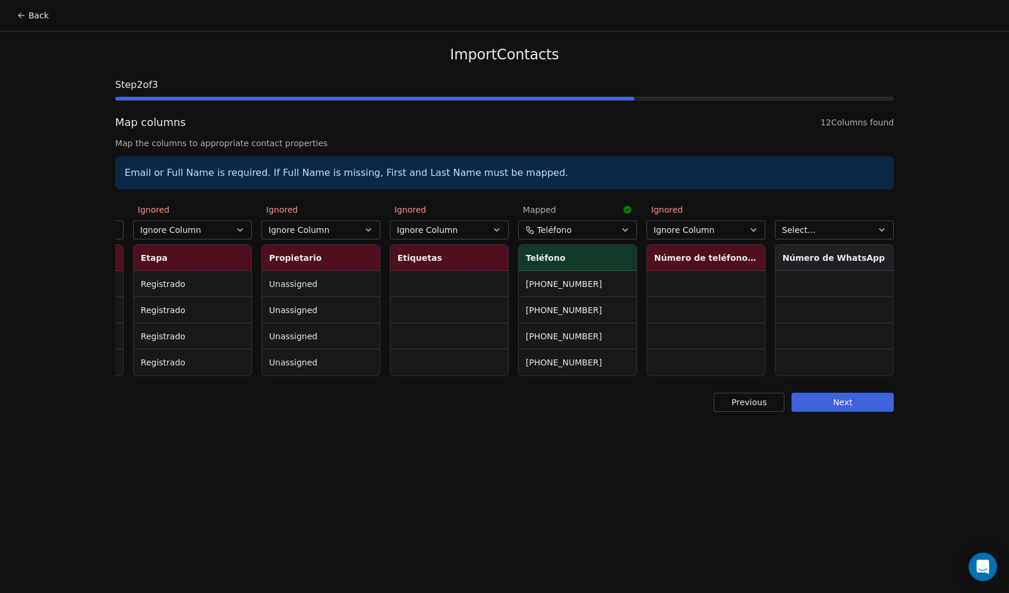
click at [846, 238] on button "Select..." at bounding box center [834, 229] width 119 height 19
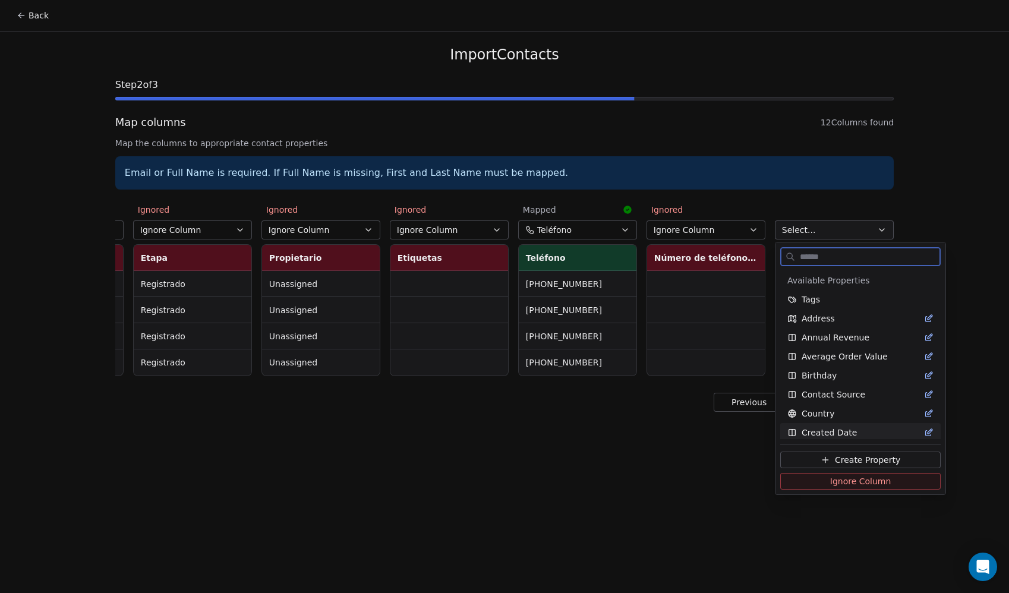
click at [822, 480] on button "Ignore Column" at bounding box center [860, 481] width 160 height 17
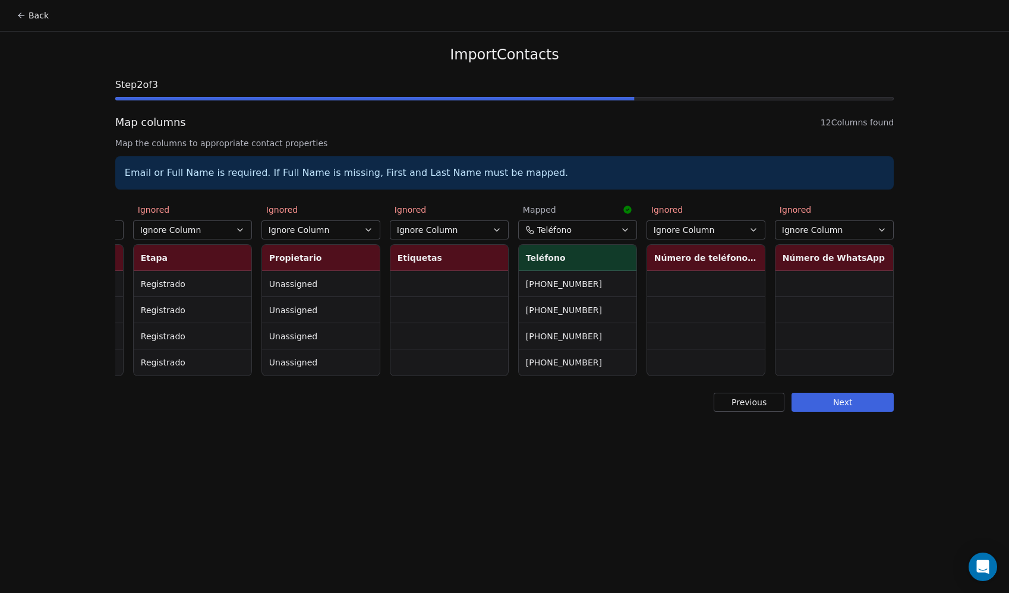
click at [856, 411] on button "Next" at bounding box center [842, 402] width 102 height 19
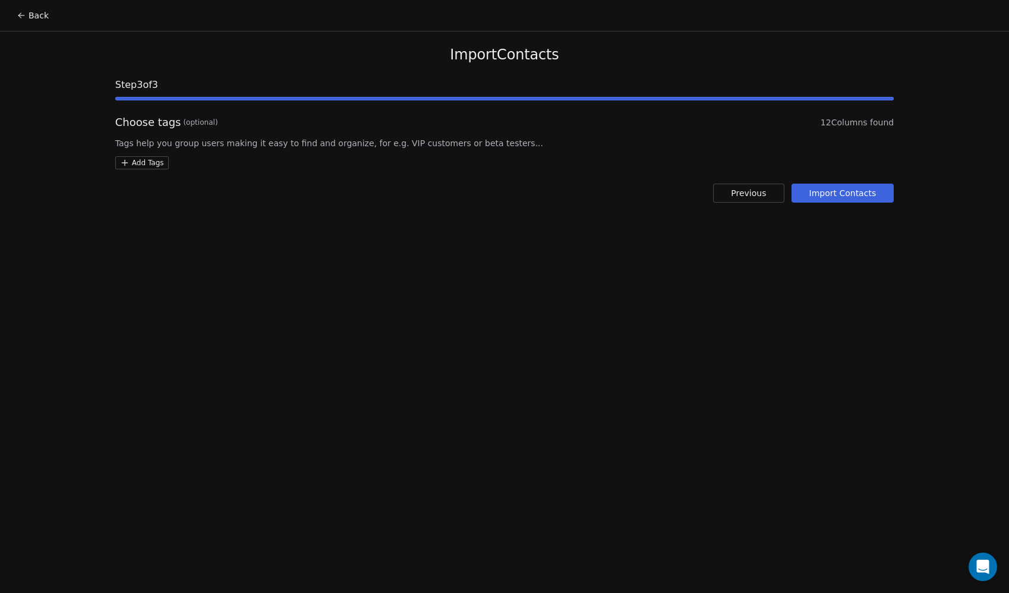
click at [827, 187] on button "Import Contacts" at bounding box center [842, 193] width 103 height 19
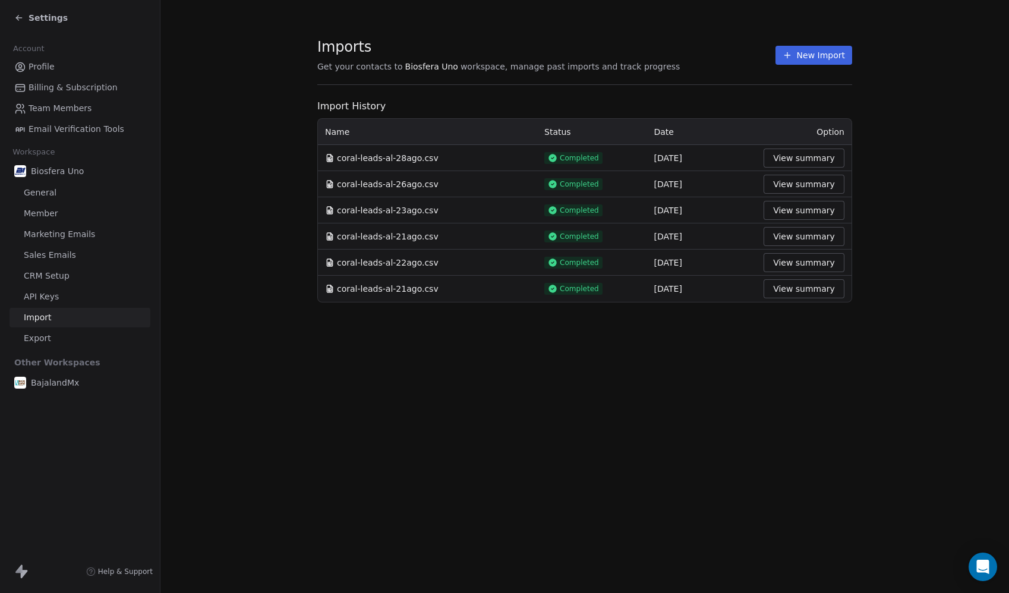
click at [30, 19] on span "Settings" at bounding box center [48, 18] width 39 height 12
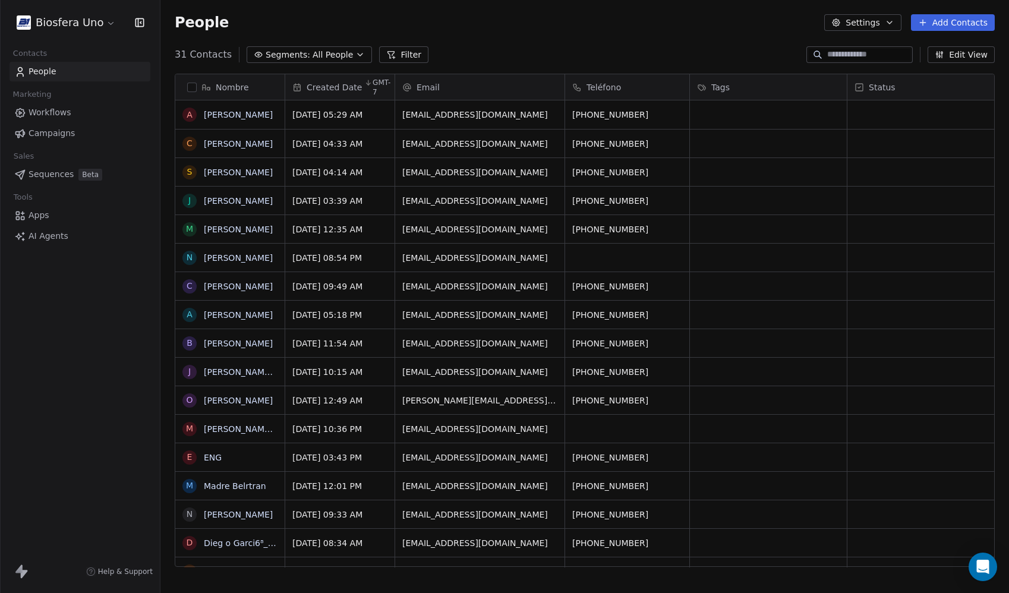
click at [526, 23] on div "People Settings Add Contacts" at bounding box center [585, 22] width 820 height 17
click at [83, 23] on html "Biosfera Uno Contacts People Marketing Workflows Campaigns Sales Sequences Beta…" at bounding box center [504, 296] width 1009 height 593
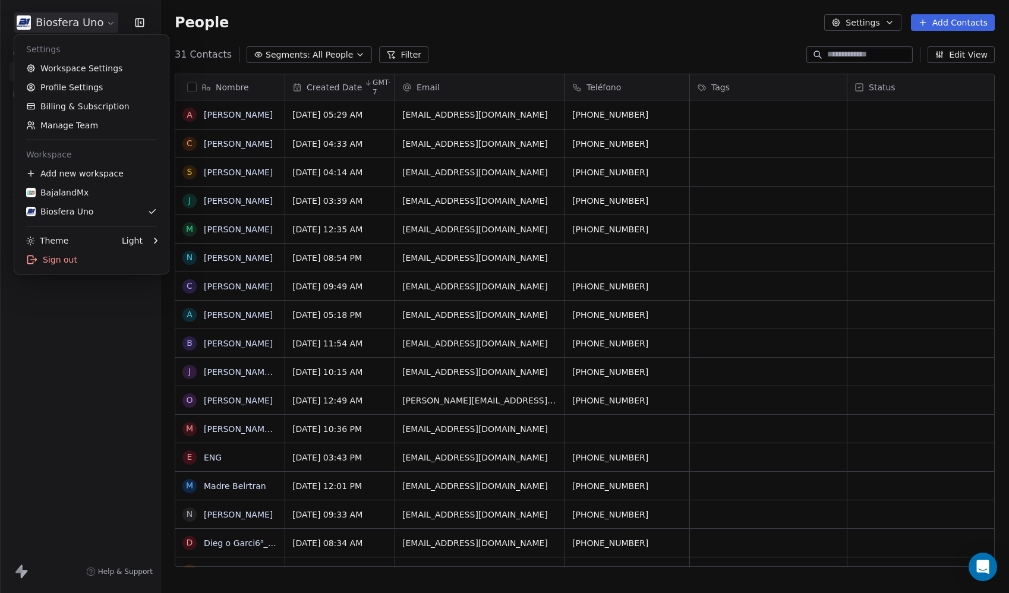
scroll to position [513, 840]
click at [69, 191] on div "BajalandMx" at bounding box center [57, 193] width 62 height 12
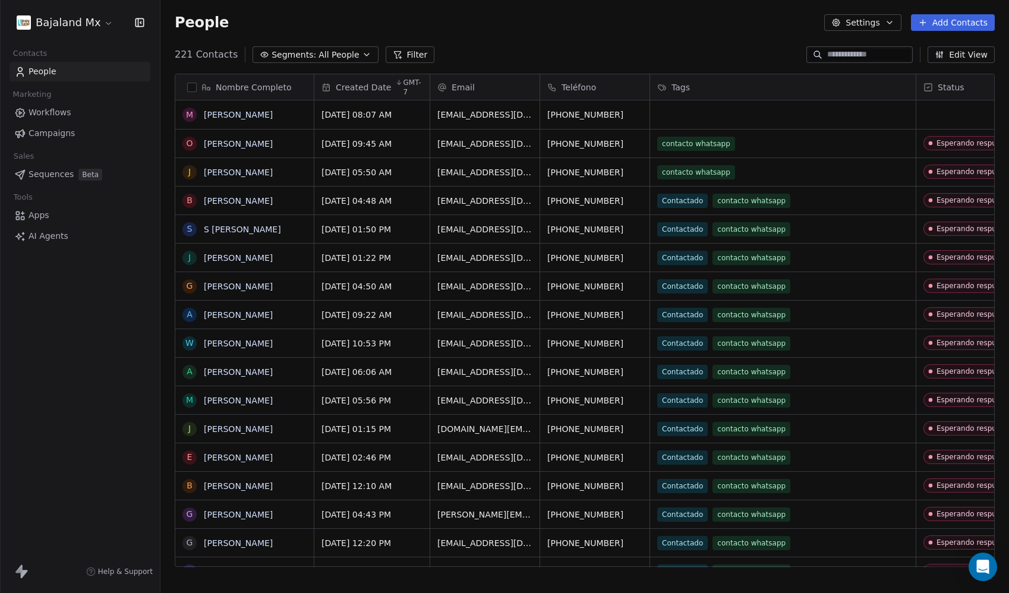
click at [57, 18] on html "Bajaland Mx Contacts People Marketing Workflows Campaigns Sales Sequences Beta …" at bounding box center [504, 296] width 1009 height 593
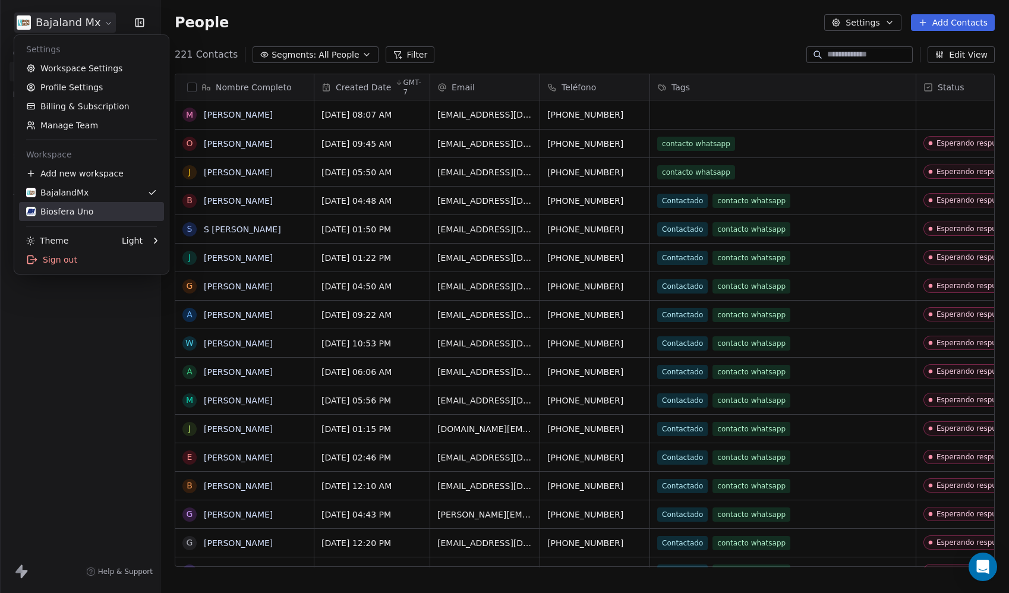
click at [94, 217] on link "Biosfera Uno" at bounding box center [91, 211] width 145 height 19
